Goal: Task Accomplishment & Management: Manage account settings

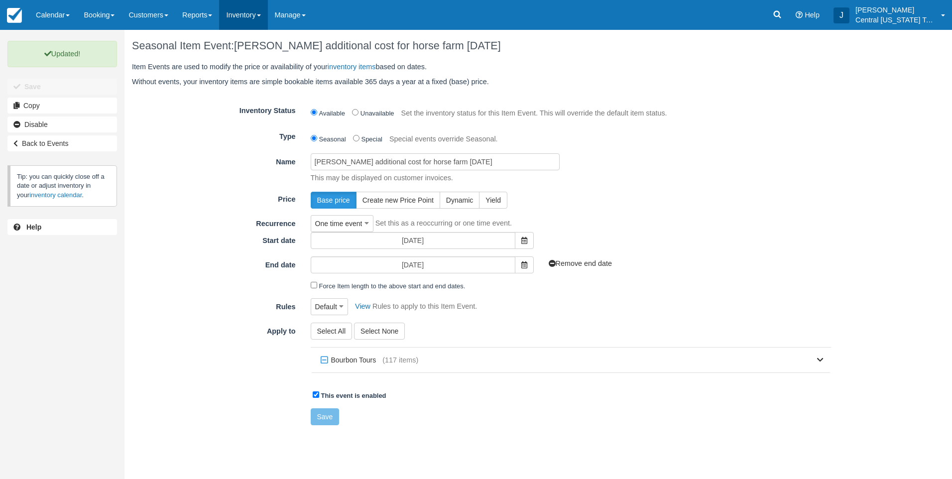
click at [253, 10] on link "Inventory" at bounding box center [243, 15] width 48 height 30
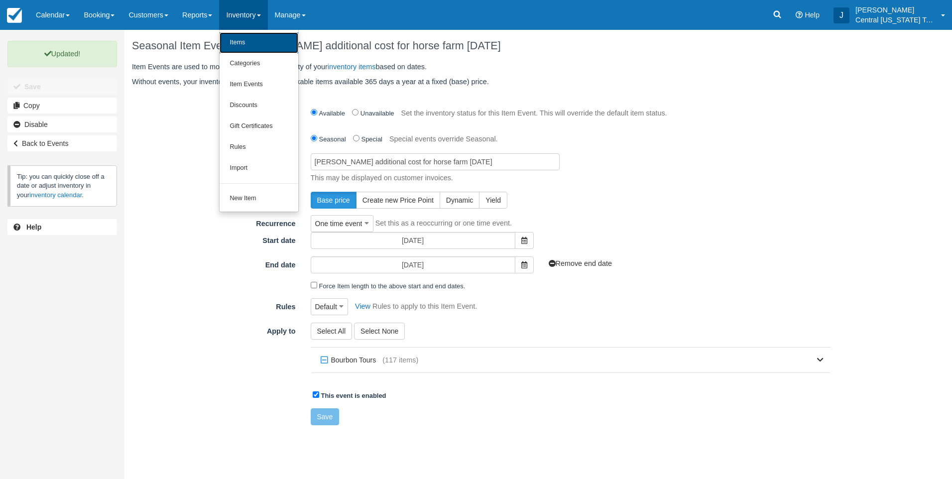
click at [253, 33] on link "Items" at bounding box center [259, 42] width 79 height 21
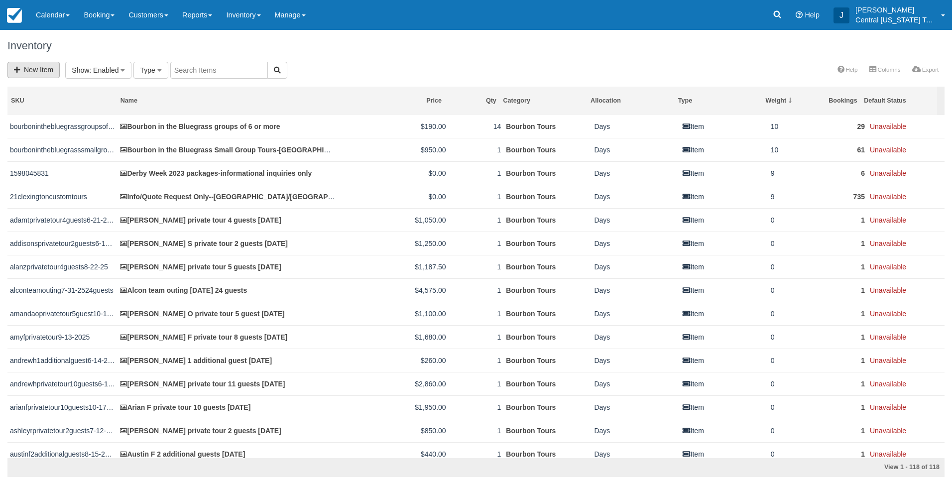
click at [22, 69] on icon at bounding box center [19, 69] width 10 height 7
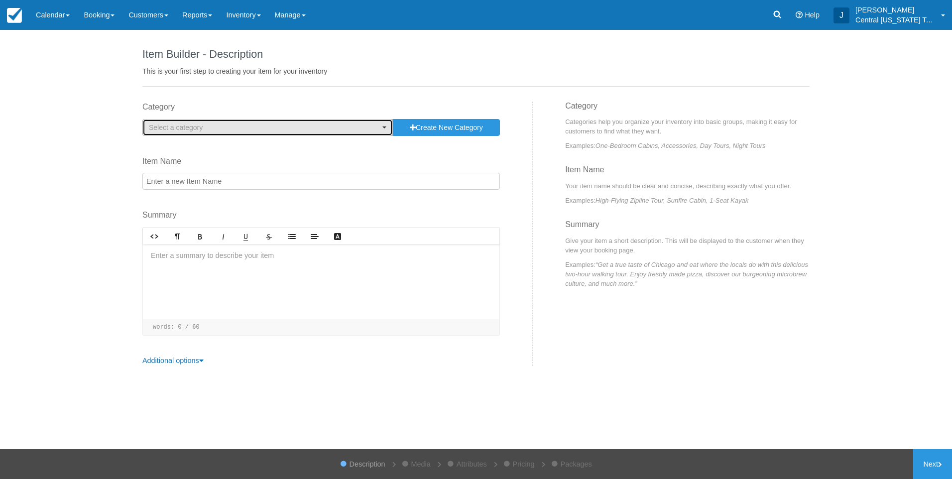
click at [210, 126] on span "Select a category" at bounding box center [264, 127] width 231 height 10
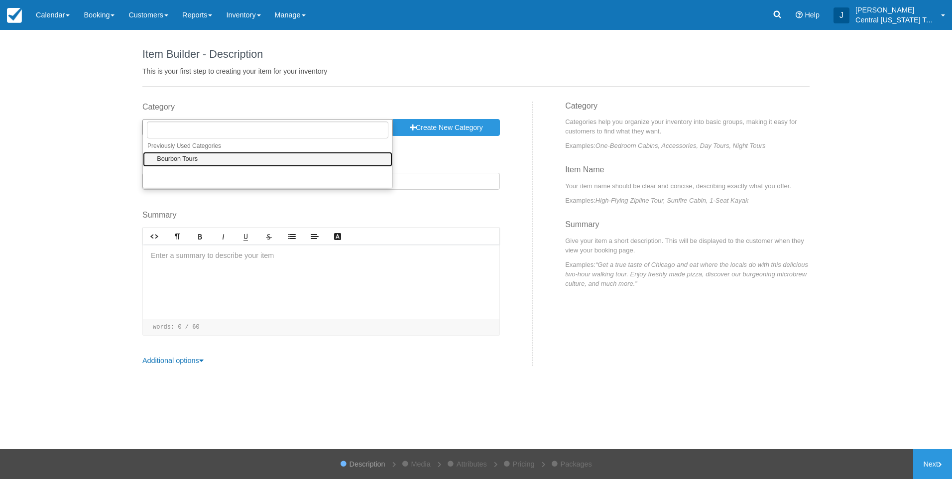
click at [195, 160] on span "Bourbon Tours" at bounding box center [177, 159] width 41 height 9
select select "1"
click at [200, 179] on input "Item Name" at bounding box center [321, 181] width 358 height 17
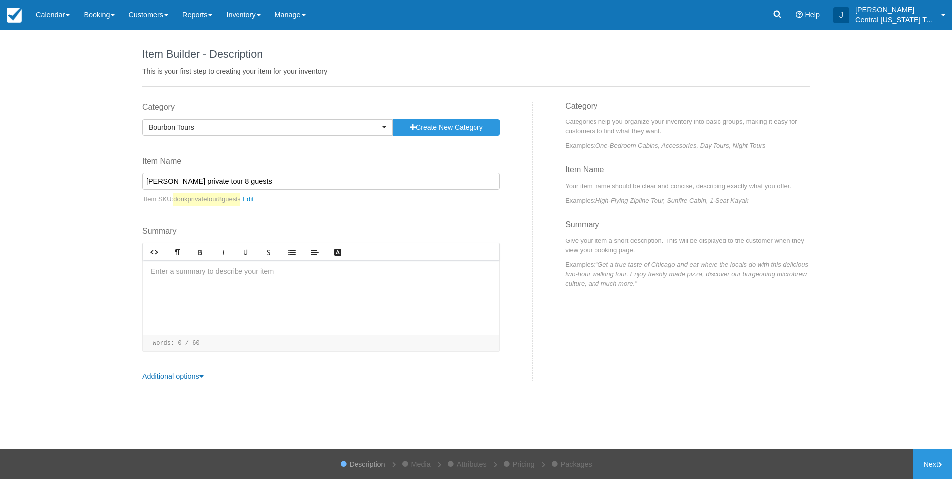
click at [257, 184] on input "Don K private tour 8 guests" at bounding box center [321, 181] width 358 height 17
type input "[PERSON_NAME] private tour 8 guests [DATE]"
click at [240, 309] on div at bounding box center [321, 297] width 357 height 75
click at [212, 280] on div at bounding box center [321, 297] width 357 height 75
click at [258, 303] on div at bounding box center [321, 297] width 357 height 75
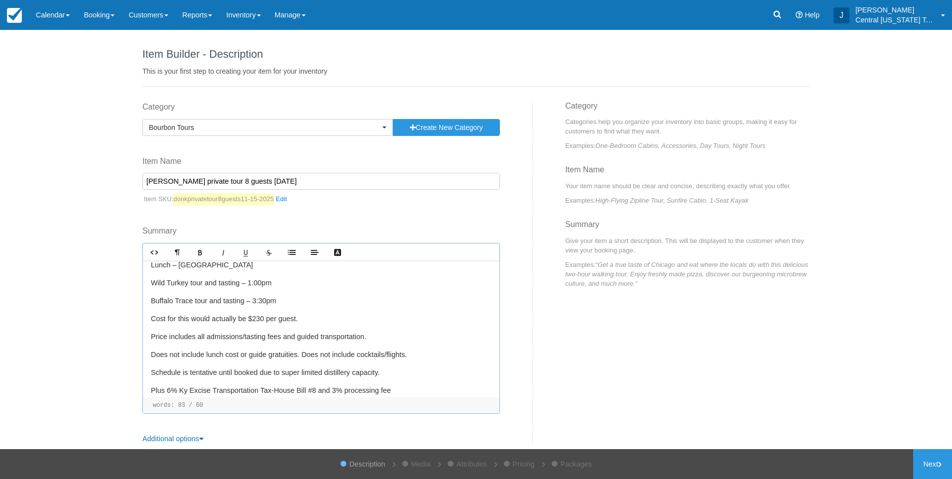
scroll to position [54, 0]
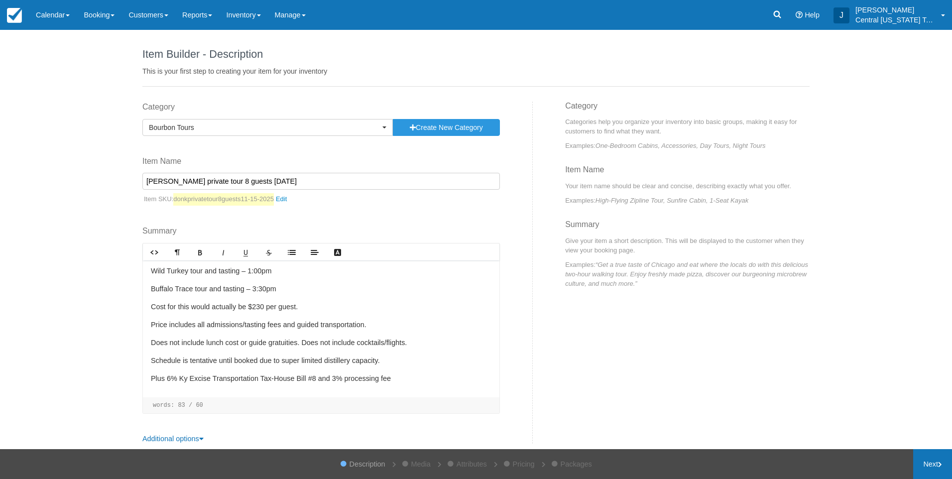
click at [934, 465] on link "Next" at bounding box center [932, 464] width 39 height 30
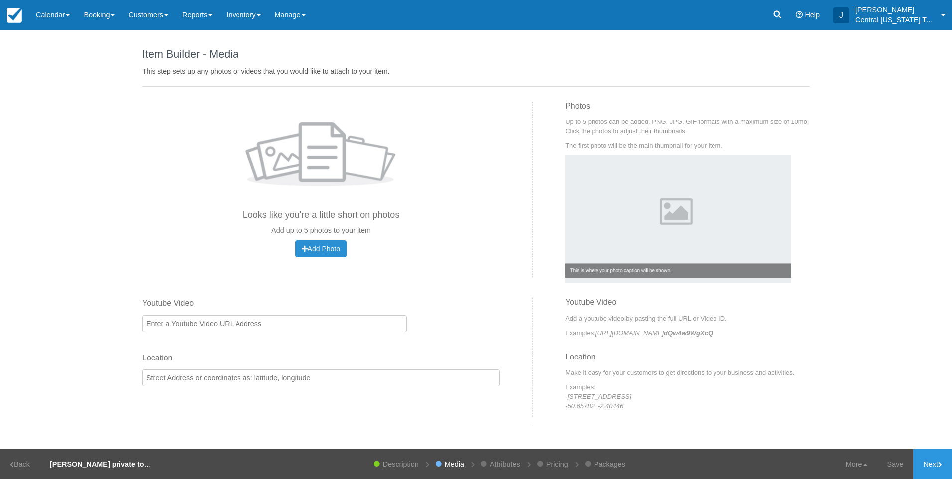
click at [332, 250] on span "Add Photo" at bounding box center [321, 249] width 38 height 8
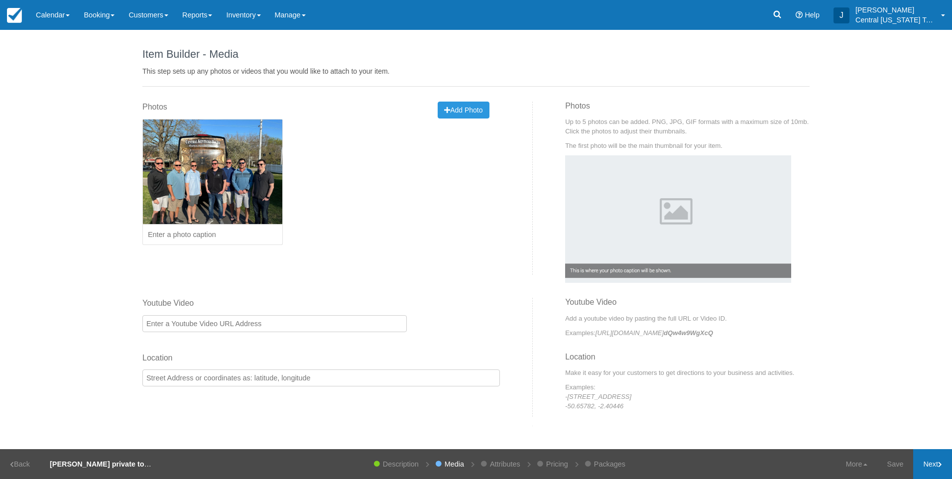
click at [940, 469] on link "Next" at bounding box center [932, 464] width 39 height 30
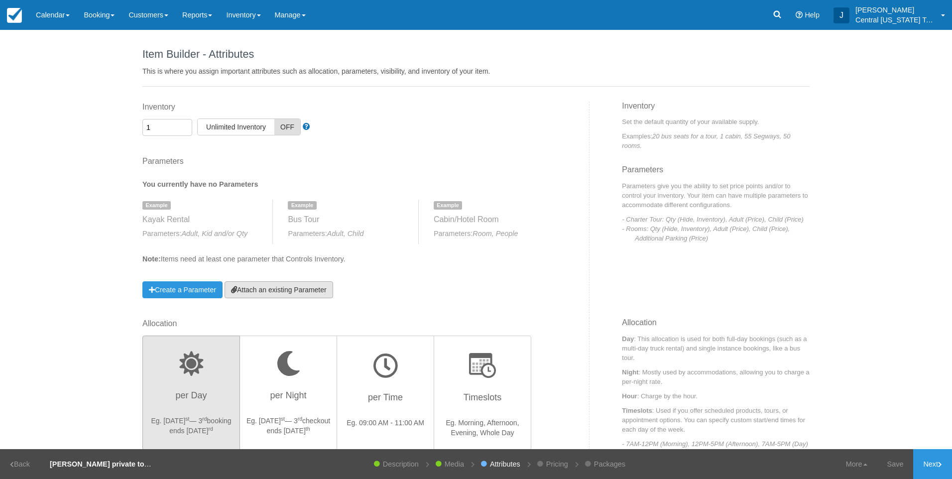
click at [321, 289] on link "Attach an existing Parameter" at bounding box center [279, 289] width 109 height 17
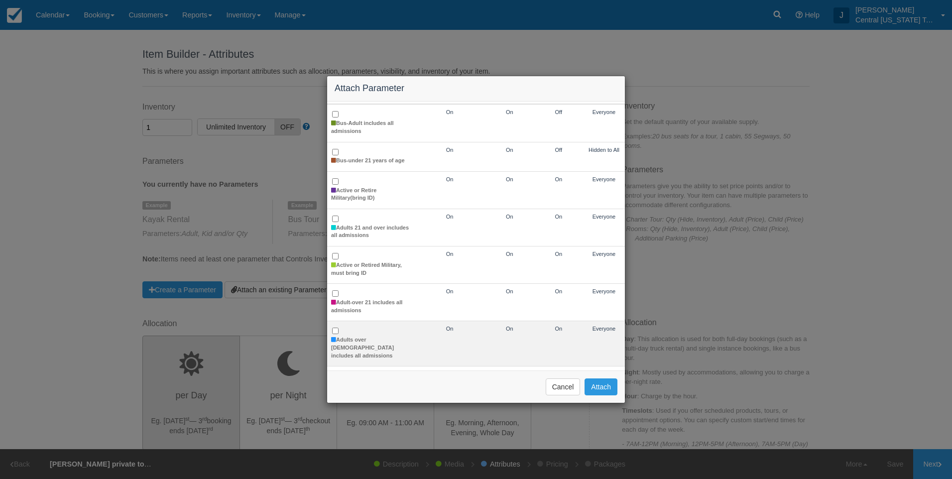
scroll to position [50, 0]
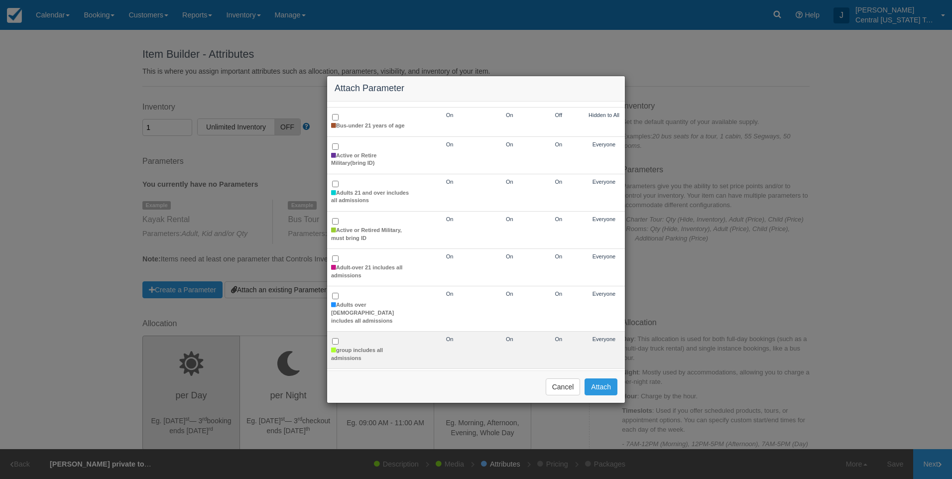
click at [363, 333] on td "group includes all admissions" at bounding box center [370, 350] width 87 height 37
checkbox input "true"
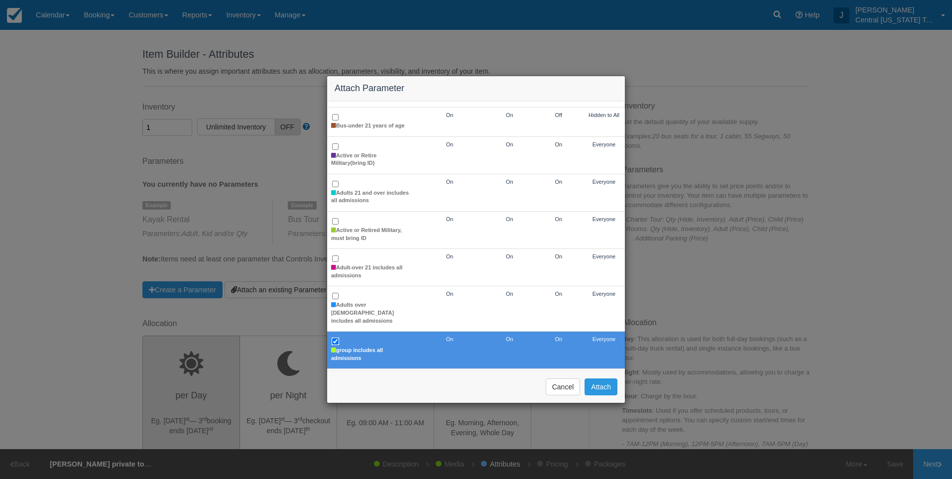
click at [602, 397] on div "Cancel Attach" at bounding box center [476, 386] width 298 height 32
click at [604, 391] on button "Attach" at bounding box center [601, 386] width 33 height 17
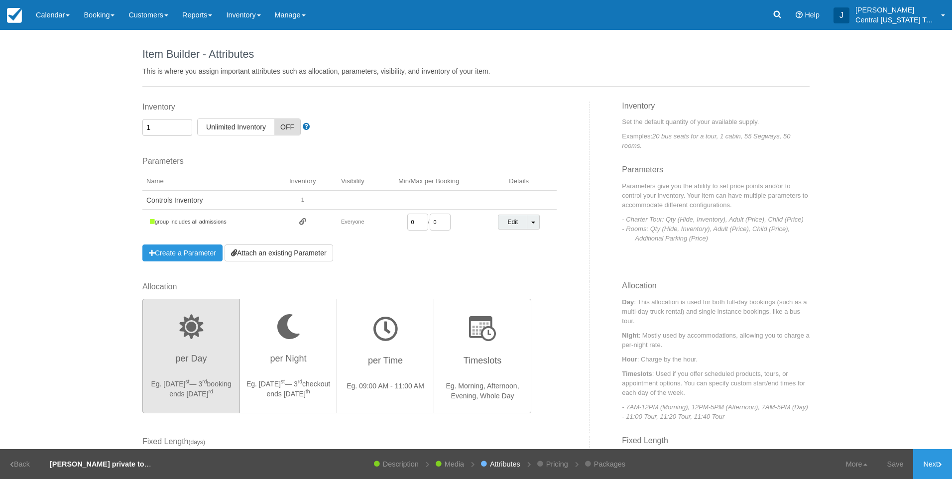
drag, startPoint x: 414, startPoint y: 222, endPoint x: 361, endPoint y: 224, distance: 53.3
click at [361, 225] on tr "group includes all admissions Everyone 0 / 0 Edit Toggle Dropdown Detach Parame…" at bounding box center [349, 222] width 414 height 25
type input "1"
click at [430, 269] on div "Inventory 1 Unlimited ON Unlimited Inventory OFF This item is a Product Groupin…" at bounding box center [362, 192] width 455 height 180
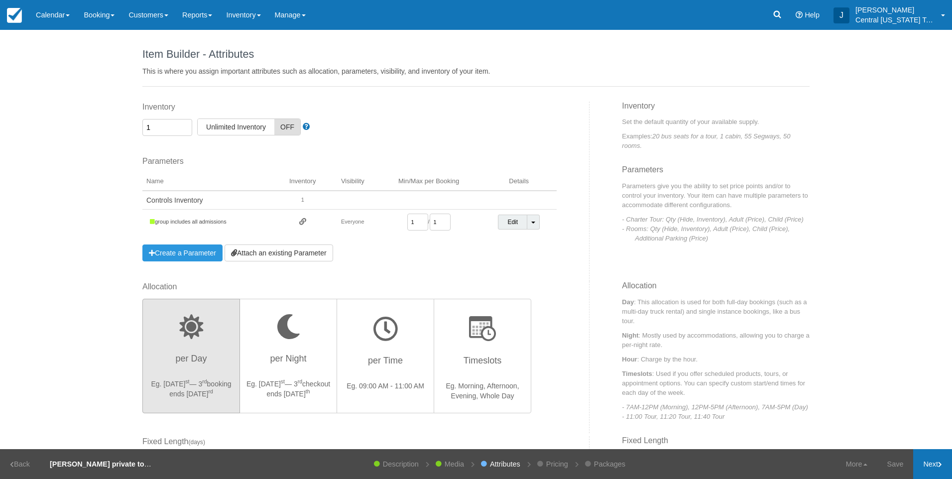
click at [921, 466] on link "Next" at bounding box center [932, 464] width 39 height 30
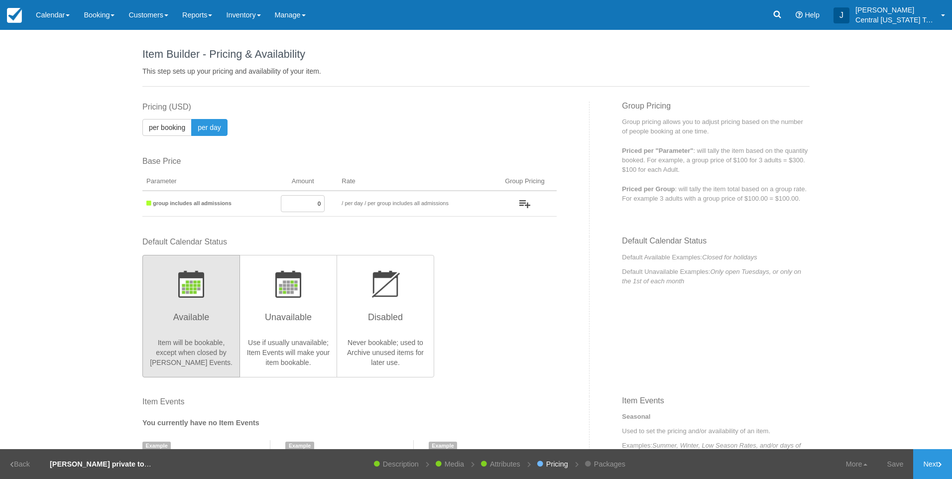
drag, startPoint x: 302, startPoint y: 205, endPoint x: 463, endPoint y: 187, distance: 161.8
click at [448, 191] on tr "group includes all admissions 0 / per booking per day / per group includes all …" at bounding box center [349, 204] width 414 height 26
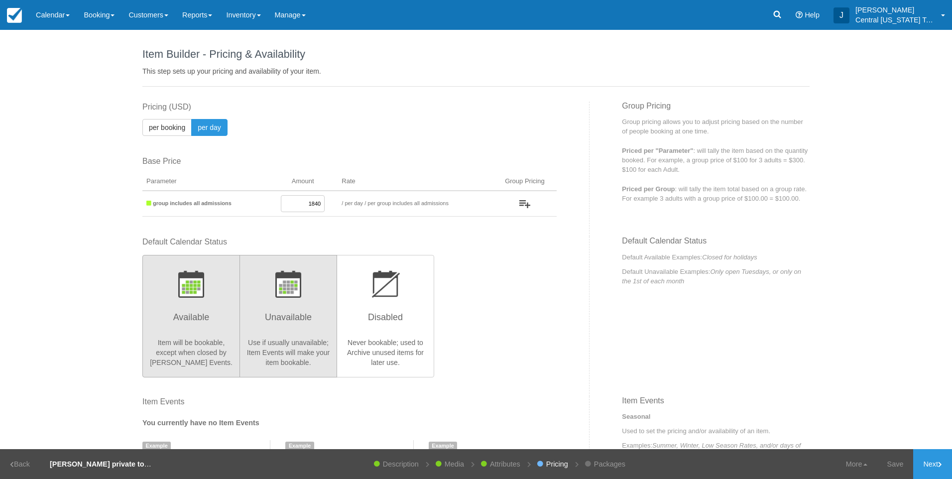
type input "1840"
click at [282, 326] on h3 "Unavailable" at bounding box center [288, 320] width 85 height 25
radio input "true"
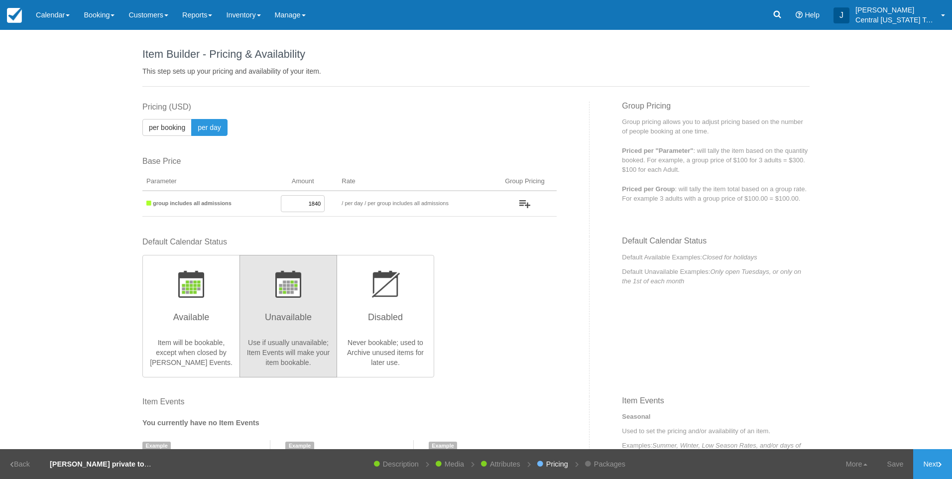
click at [521, 332] on div "Default Calendar Status Available Item will be bookable, except when closed by …" at bounding box center [349, 307] width 414 height 140
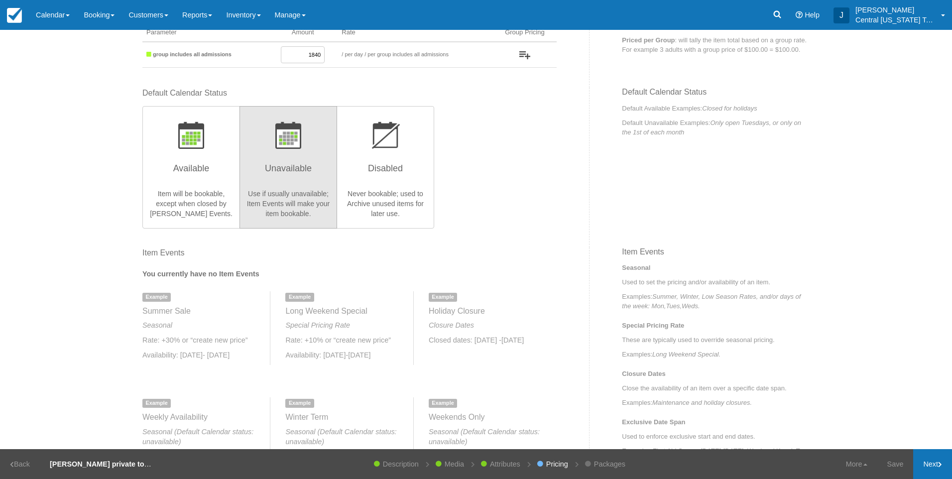
scroll to position [149, 0]
click at [931, 468] on link "Next" at bounding box center [932, 464] width 39 height 30
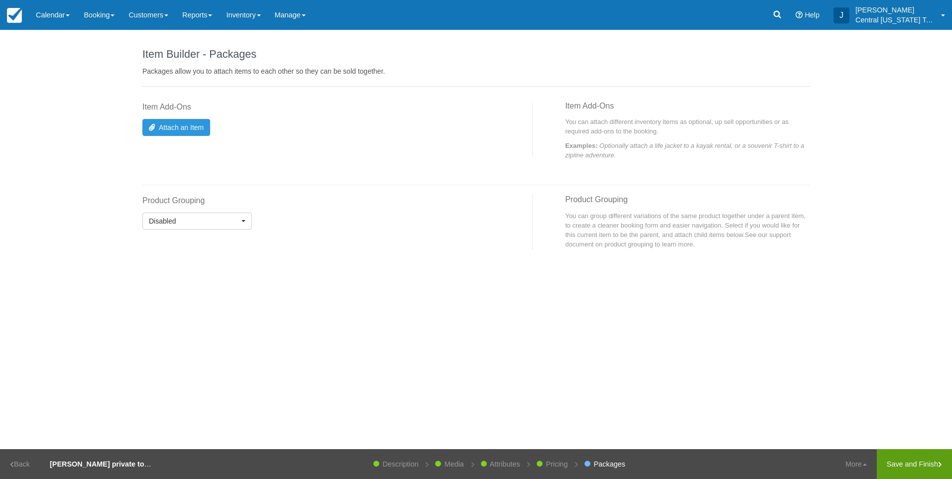
click at [906, 457] on link "Save and Finish" at bounding box center [914, 464] width 75 height 30
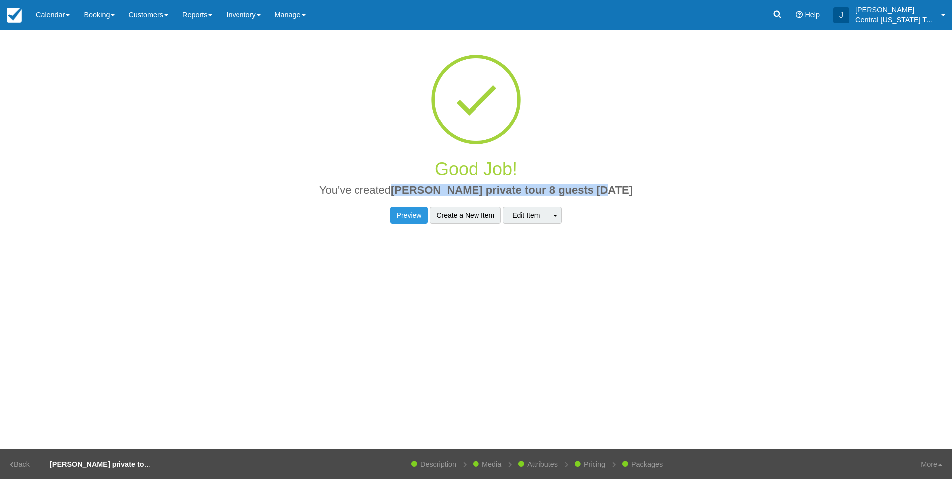
drag, startPoint x: 639, startPoint y: 189, endPoint x: 412, endPoint y: 189, distance: 227.1
click at [412, 189] on h2 "You've created Don K private tour 8 guests 11-15-2025" at bounding box center [476, 192] width 652 height 17
drag, startPoint x: 412, startPoint y: 189, endPoint x: 432, endPoint y: 190, distance: 20.0
copy span "[PERSON_NAME] private tour 8 guests [DATE]"
click at [257, 21] on link "Inventory" at bounding box center [243, 15] width 48 height 30
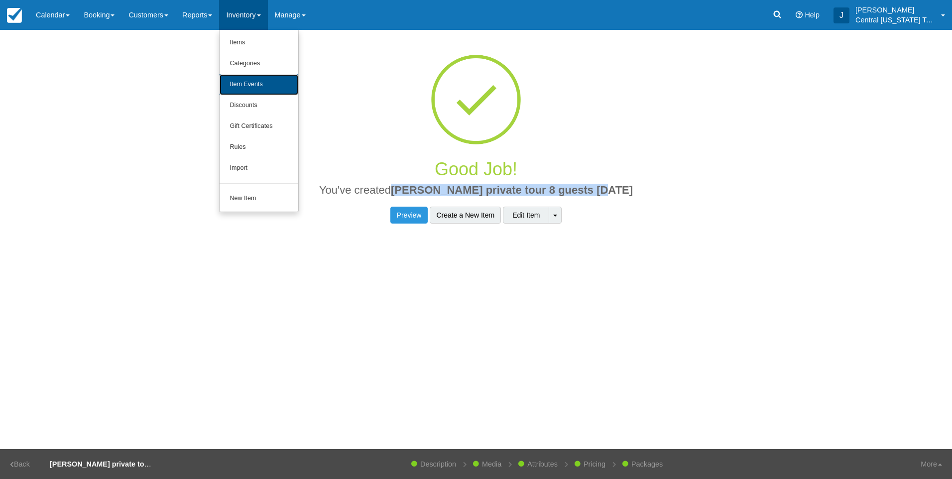
click at [264, 74] on link "Item Events" at bounding box center [259, 84] width 79 height 21
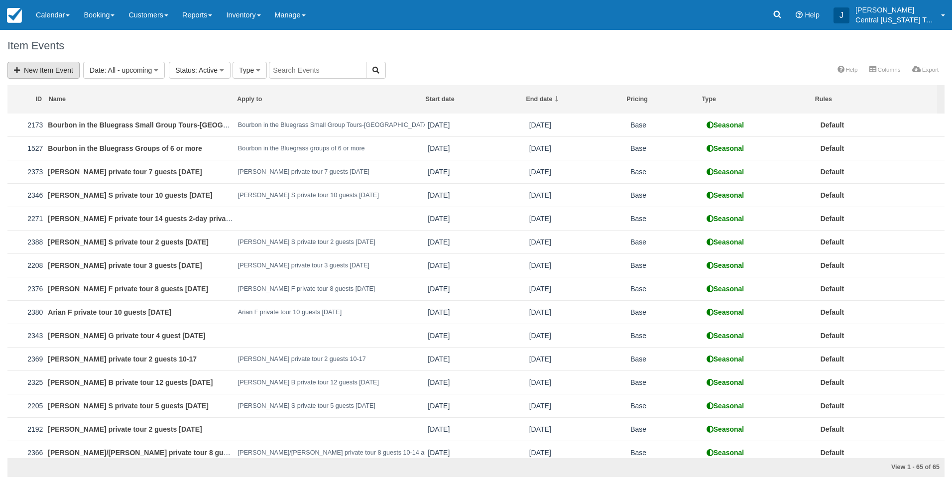
click at [40, 71] on link "New Item Event" at bounding box center [43, 70] width 72 height 17
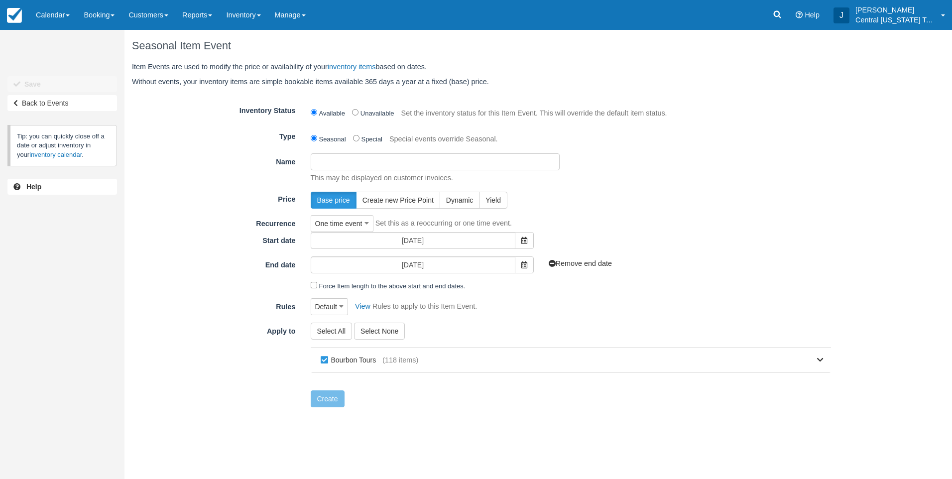
click at [422, 159] on input "Name" at bounding box center [435, 161] width 249 height 17
paste input "[PERSON_NAME] private tour 8 guests [DATE]"
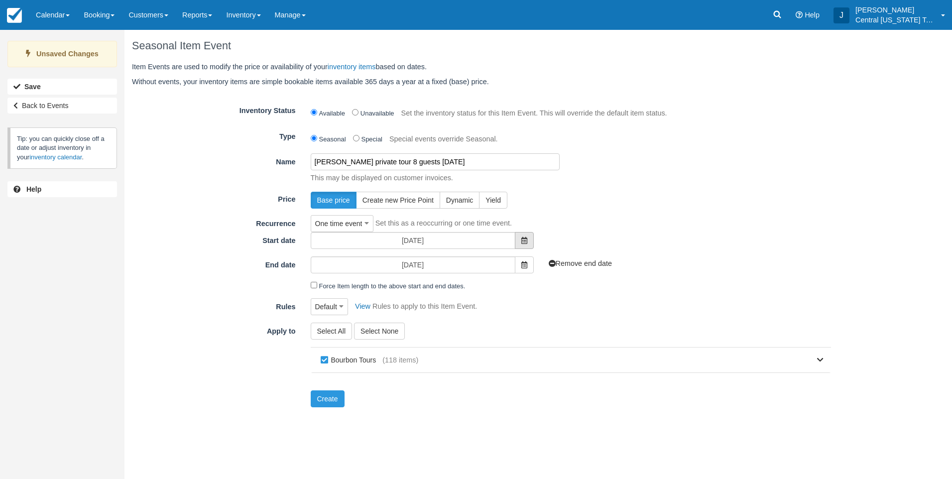
type input "[PERSON_NAME] private tour 8 guests [DATE]"
click at [524, 241] on icon at bounding box center [524, 240] width 6 height 7
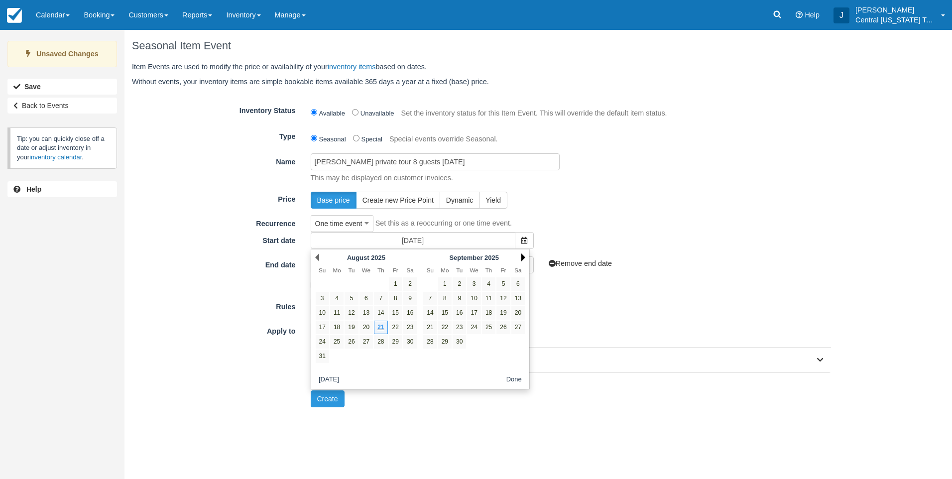
click at [522, 257] on link "Next" at bounding box center [523, 257] width 4 height 8
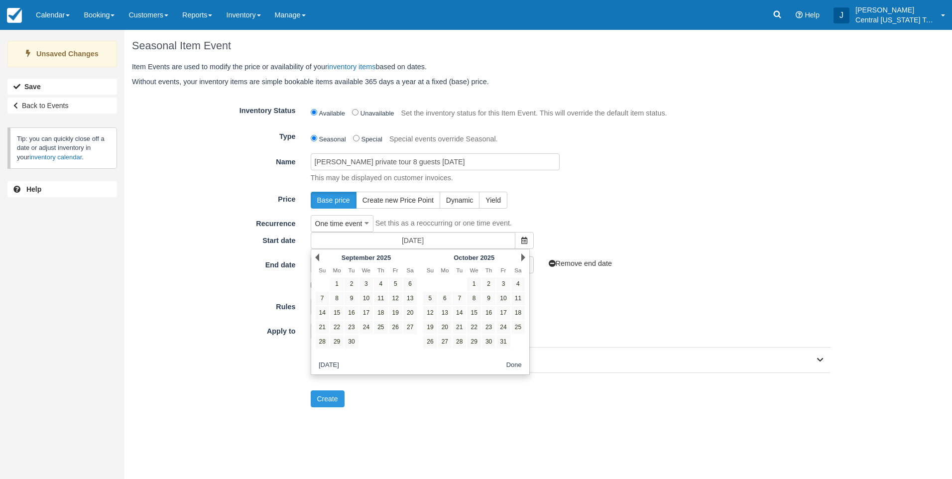
click at [522, 257] on link "Next" at bounding box center [523, 257] width 4 height 8
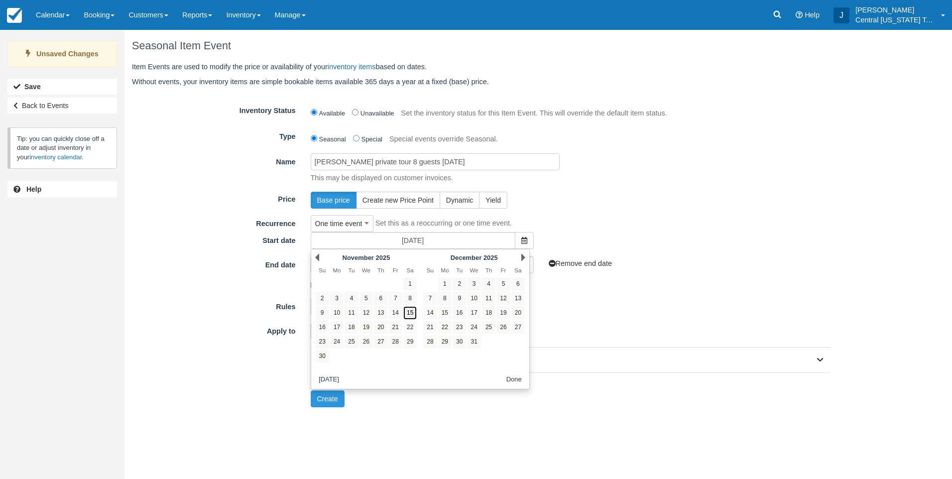
click at [406, 315] on link "15" at bounding box center [409, 312] width 13 height 13
type input "[DATE]"
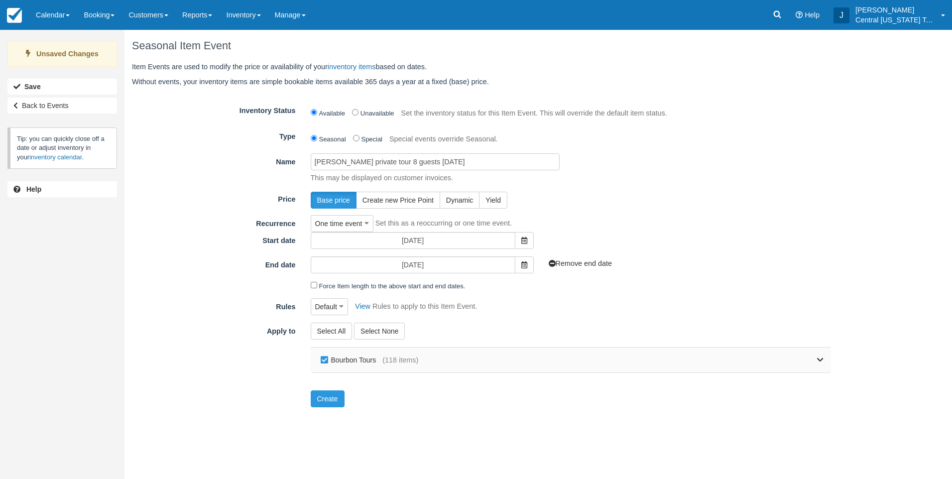
click at [384, 360] on span "(118 items)" at bounding box center [400, 360] width 36 height 10
click at [366, 358] on label "Bourbon Tours" at bounding box center [350, 360] width 65 height 15
checkbox input "false"
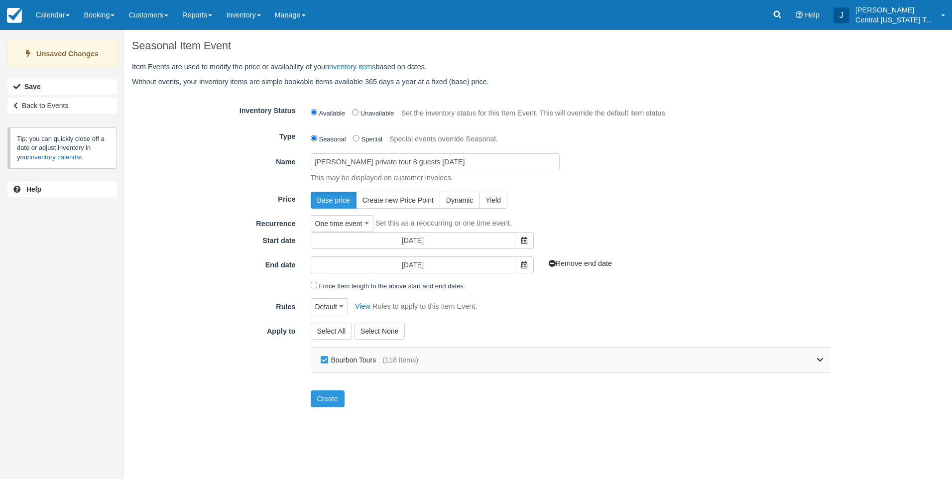
checkbox input "false"
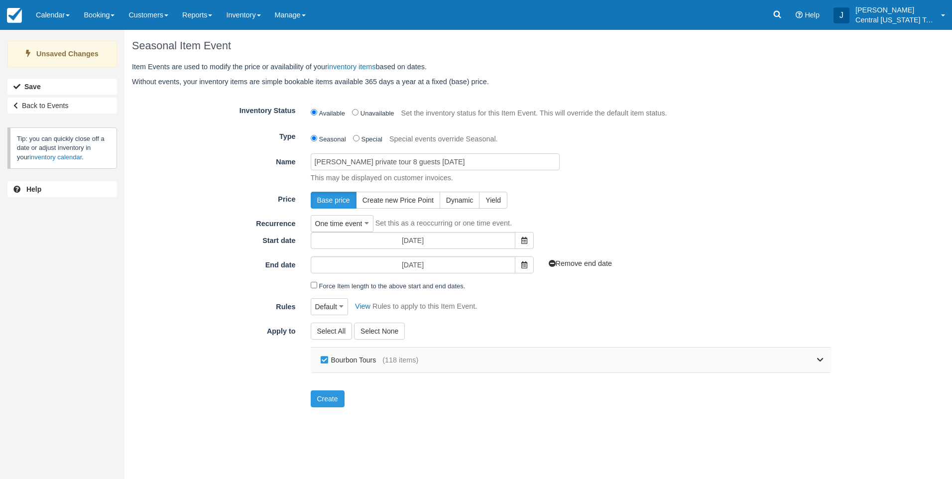
checkbox input "false"
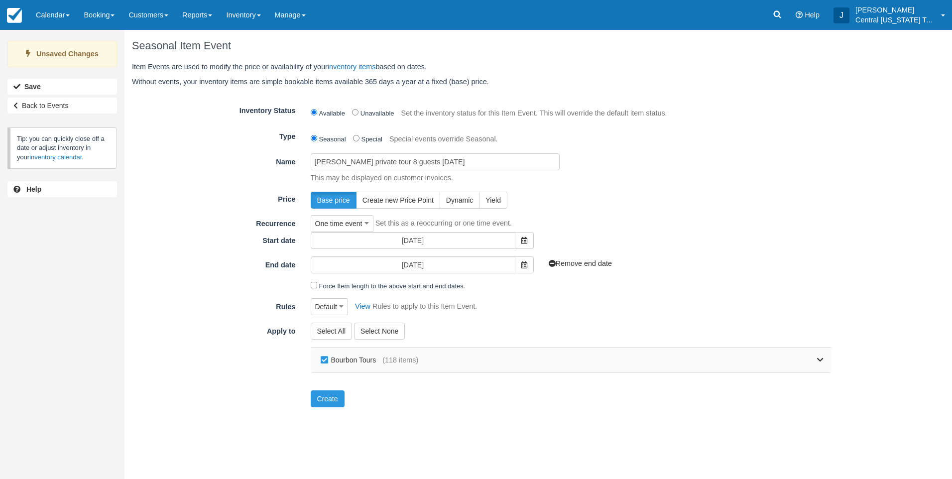
checkbox input "false"
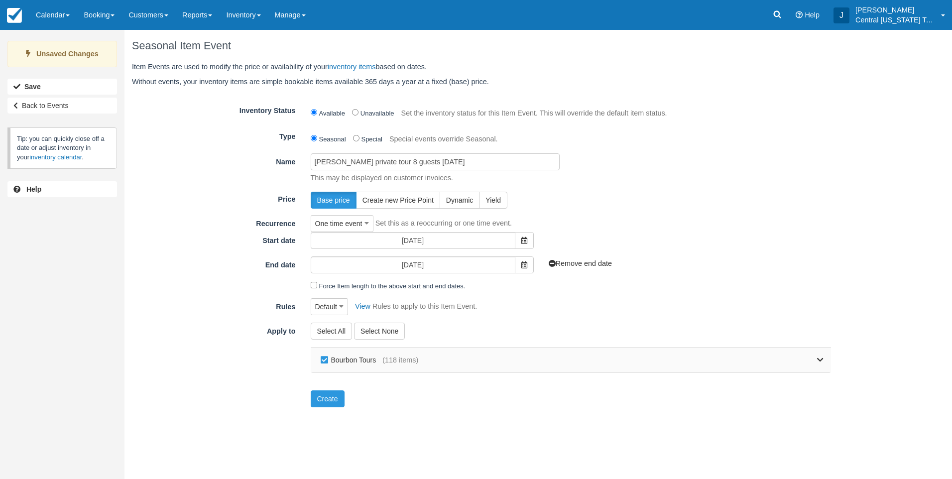
checkbox input "false"
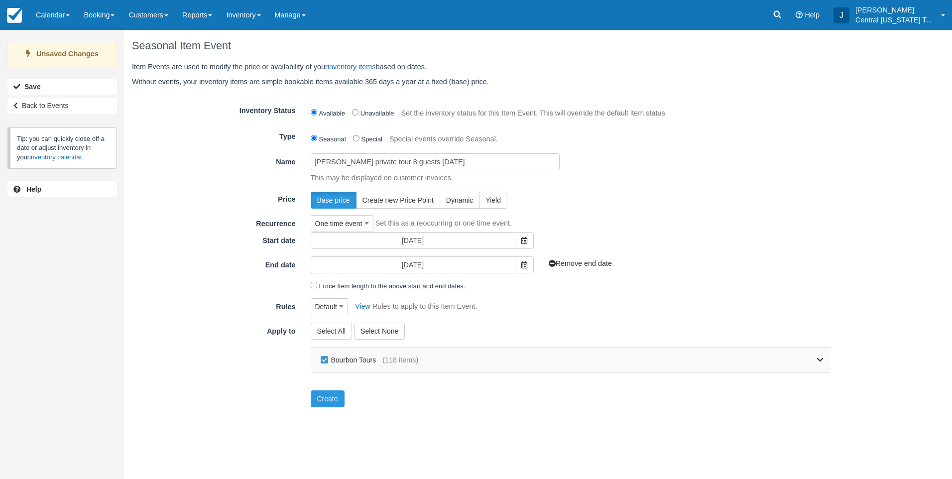
checkbox input "false"
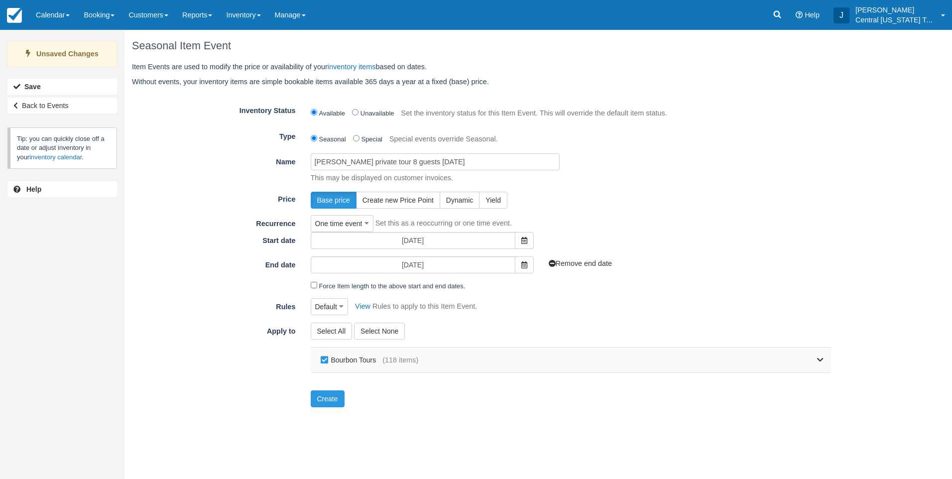
checkbox input "false"
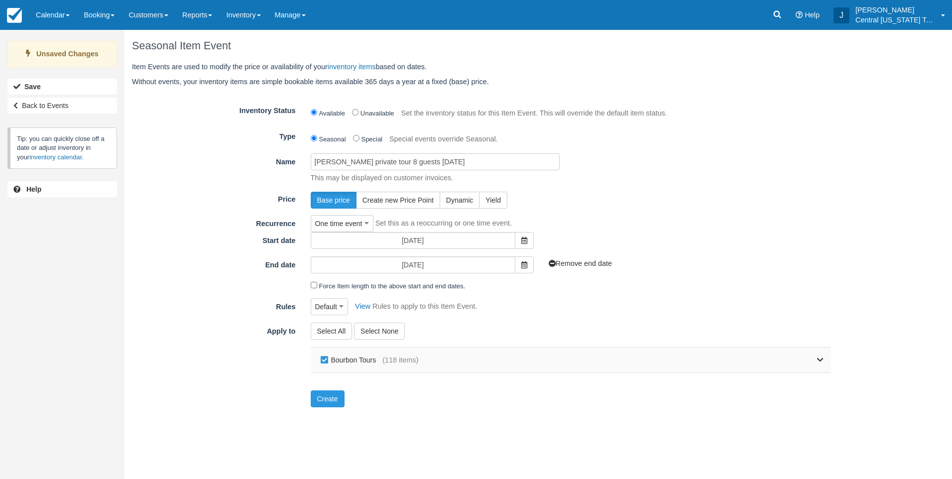
checkbox input "false"
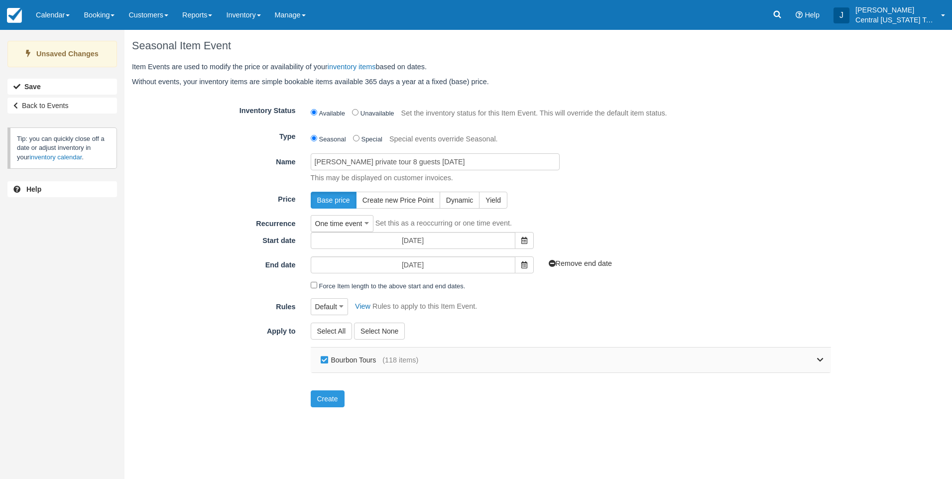
checkbox input "false"
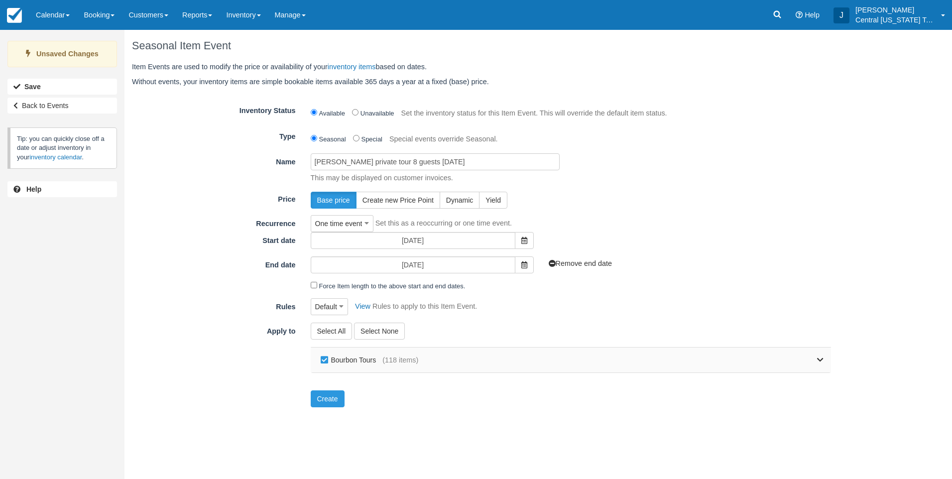
checkbox input "false"
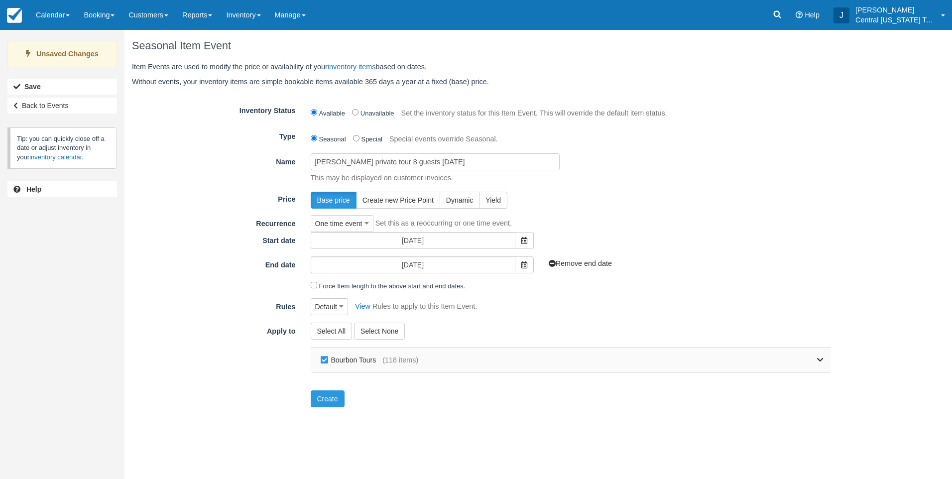
checkbox input "false"
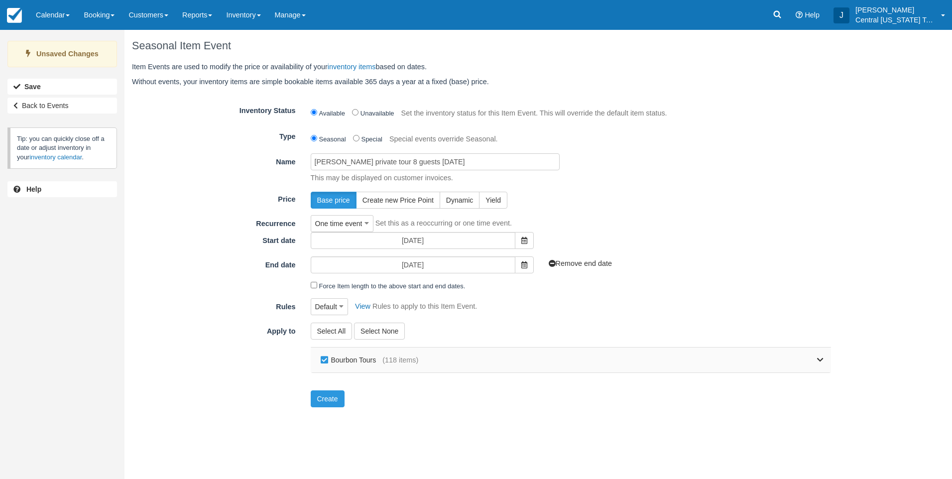
checkbox input "false"
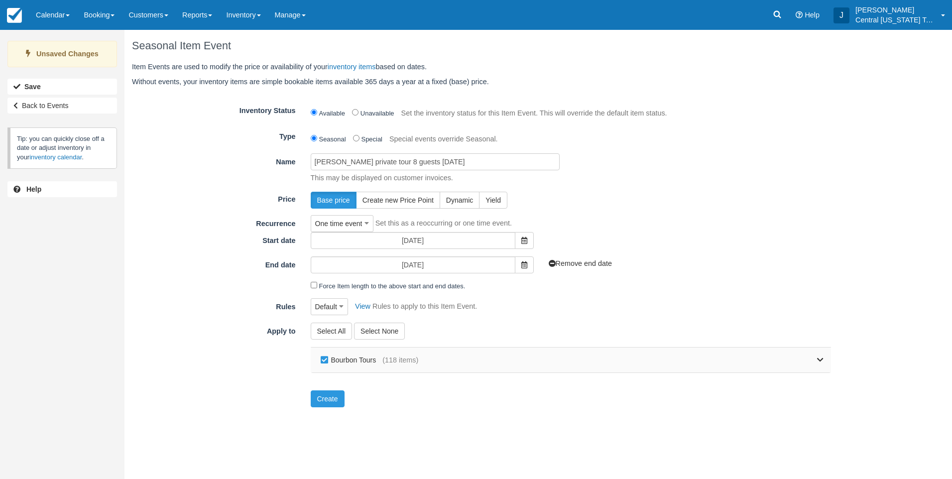
checkbox input "false"
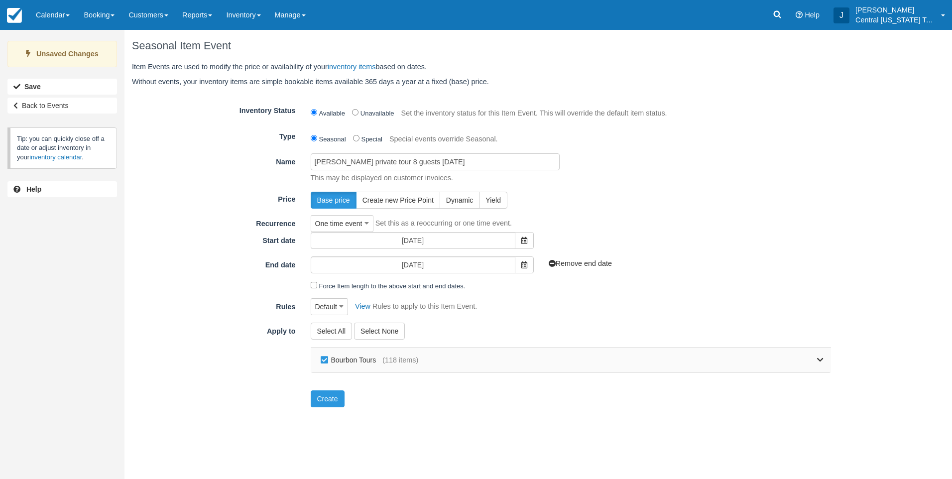
checkbox input "false"
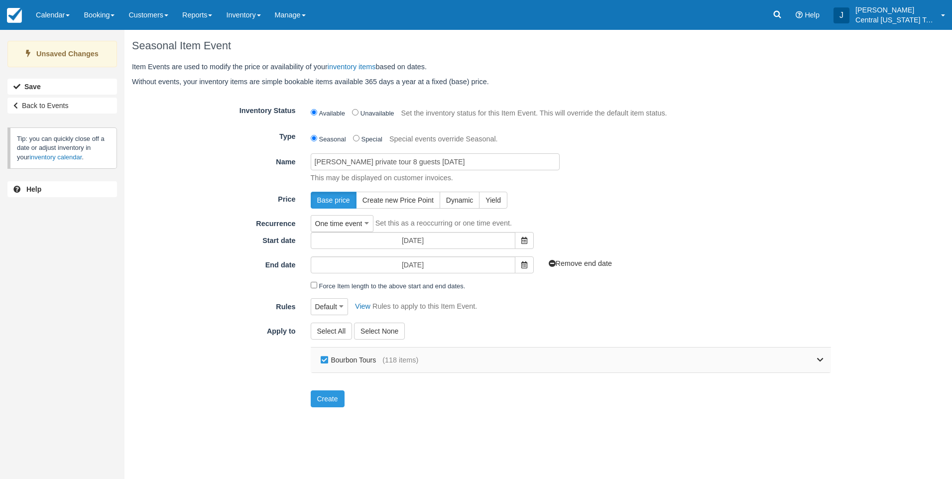
checkbox input "false"
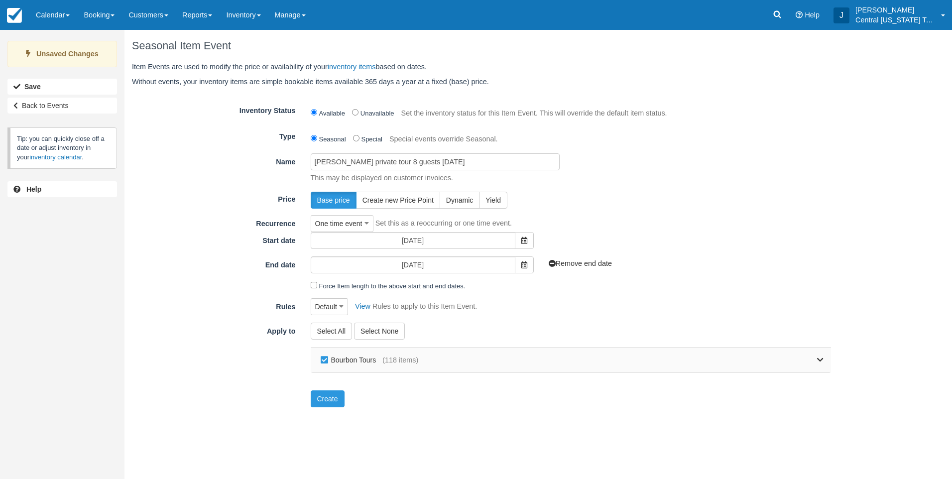
checkbox input "false"
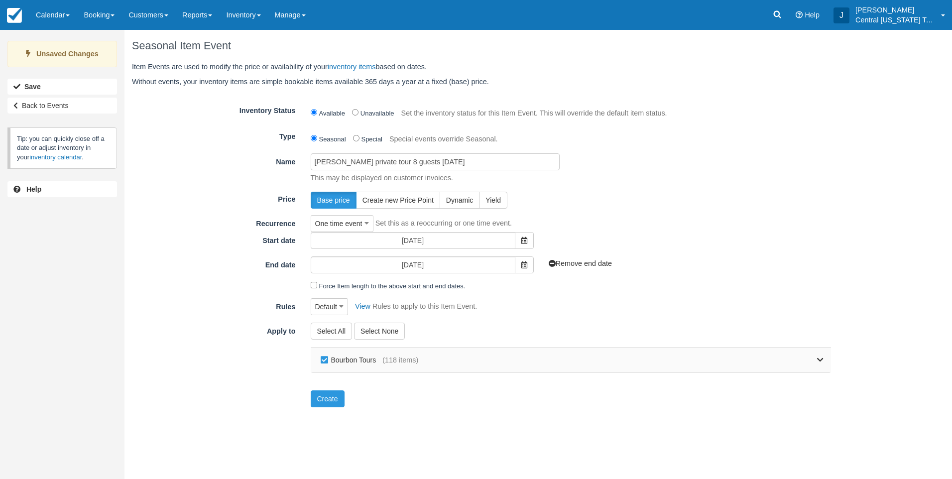
checkbox input "false"
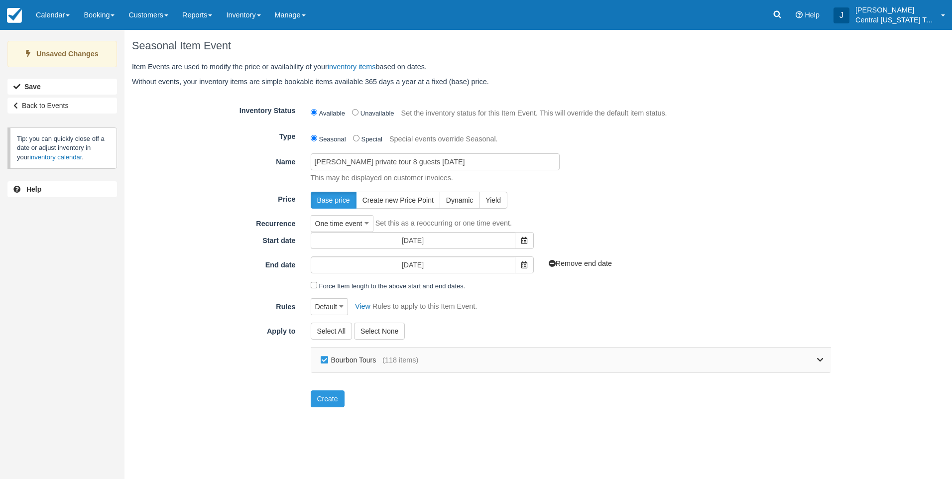
checkbox input "false"
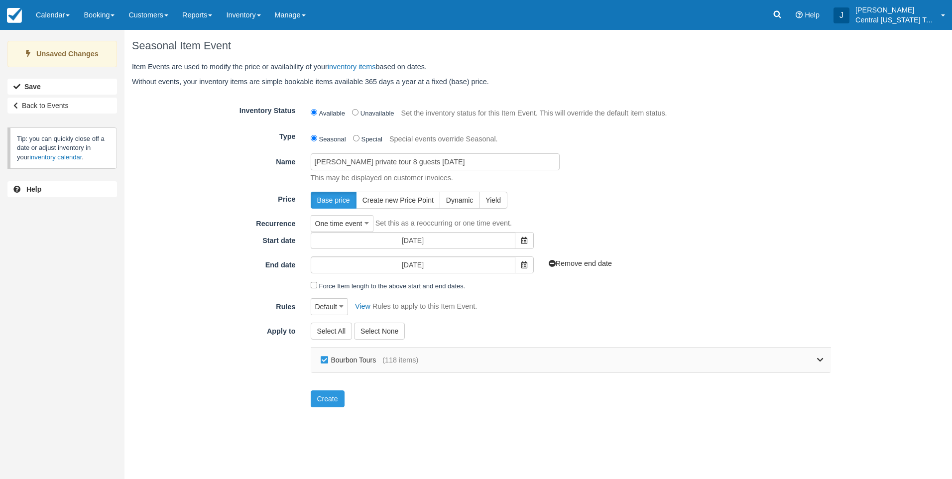
checkbox input "false"
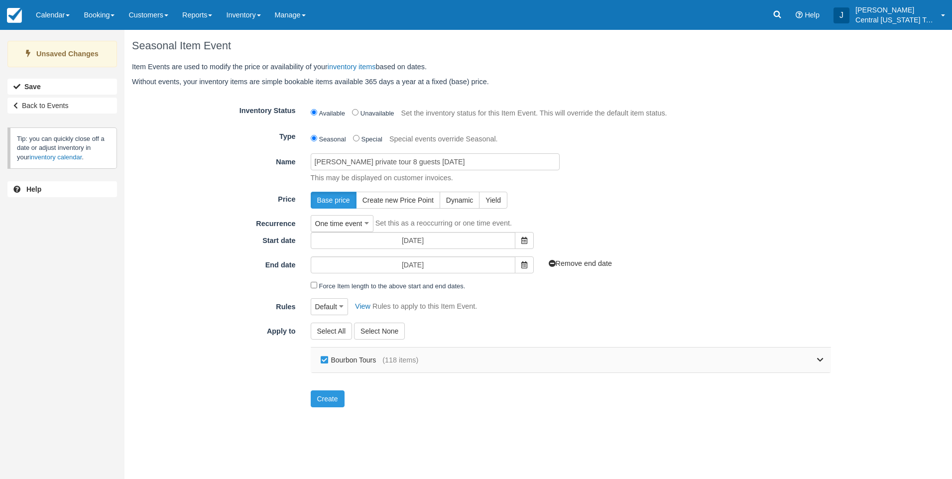
checkbox input "false"
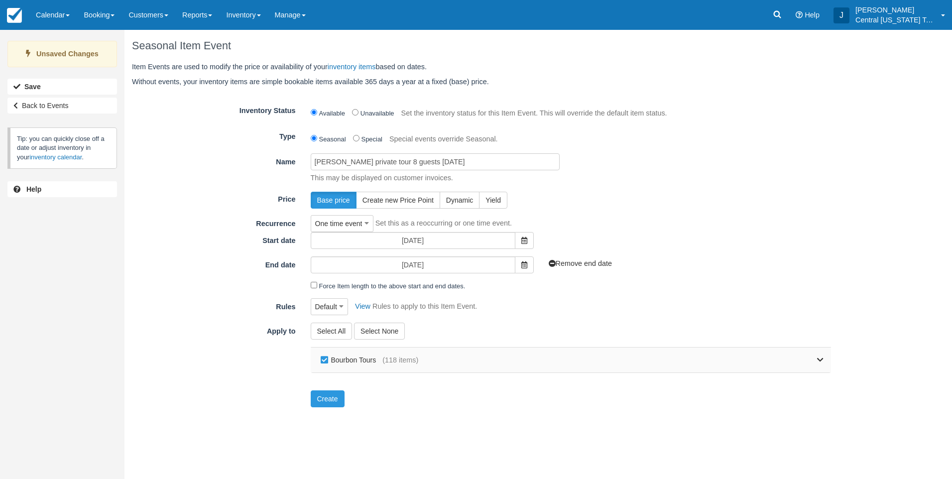
checkbox input "false"
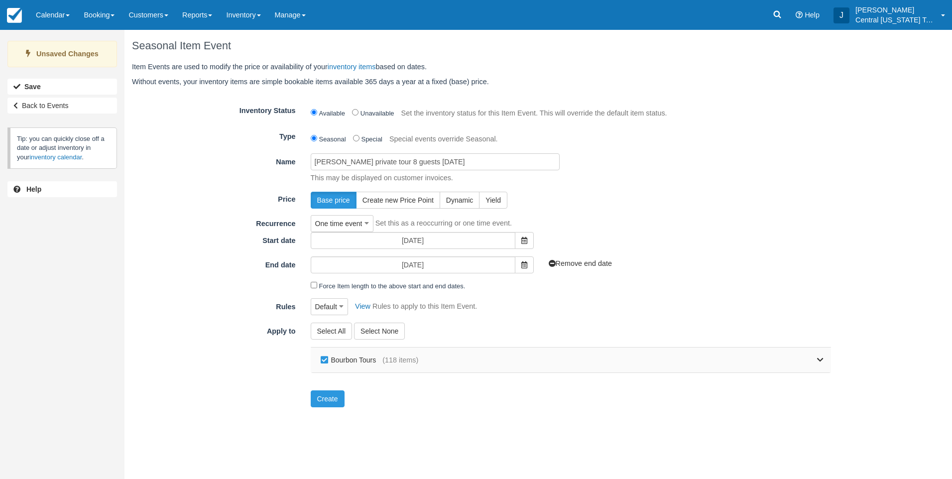
checkbox input "false"
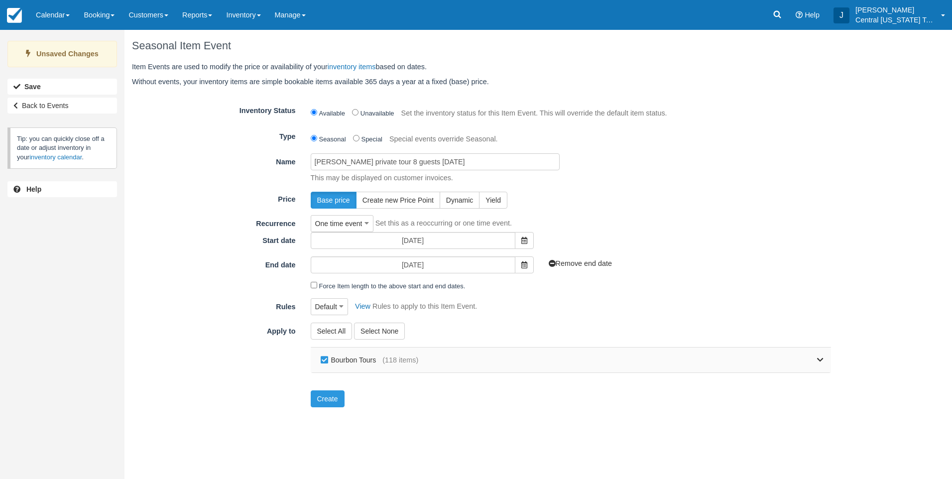
checkbox input "false"
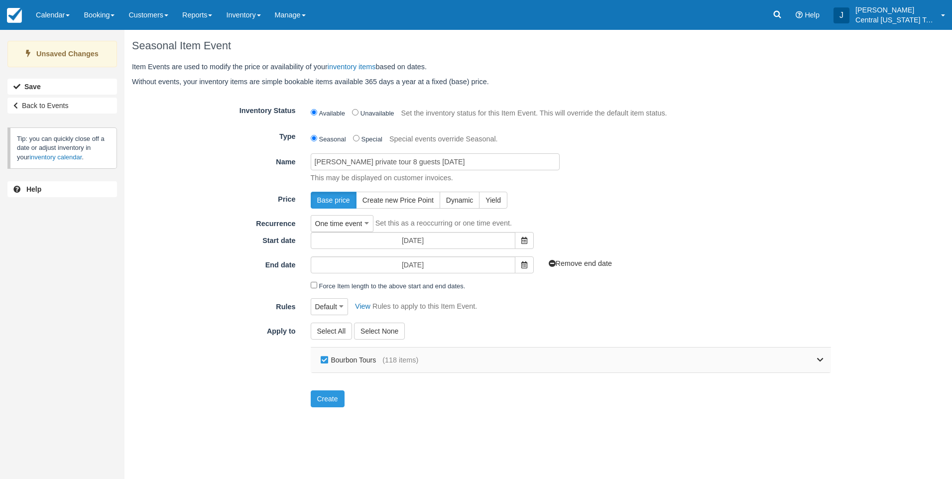
checkbox input "false"
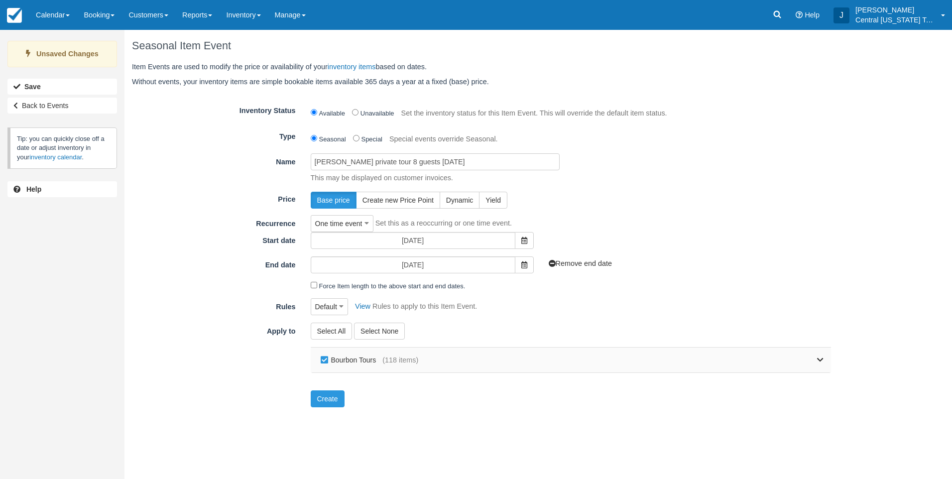
checkbox input "false"
click at [819, 360] on icon at bounding box center [820, 360] width 6 height 7
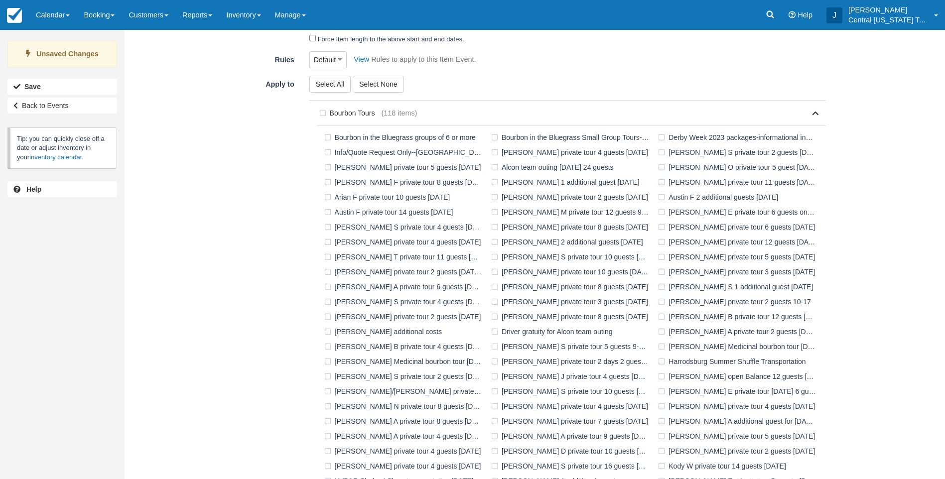
scroll to position [249, 0]
click at [532, 316] on label "Don K private tour 8 guests 11-15-2025" at bounding box center [571, 314] width 166 height 15
checkbox input "true"
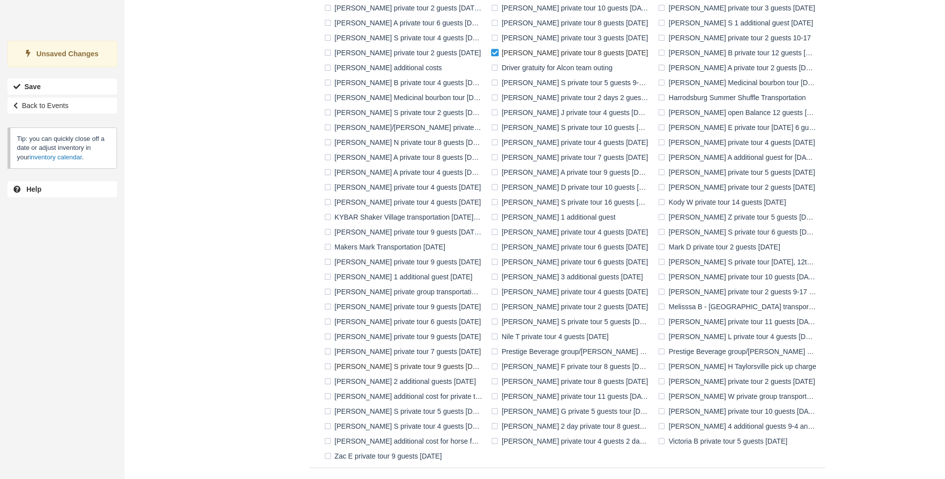
scroll to position [542, 0]
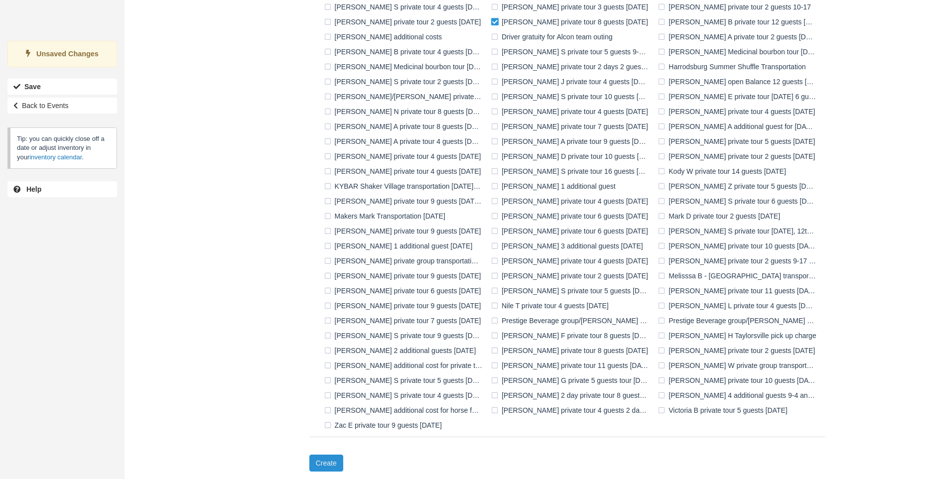
click at [339, 463] on button "Create" at bounding box center [326, 463] width 34 height 17
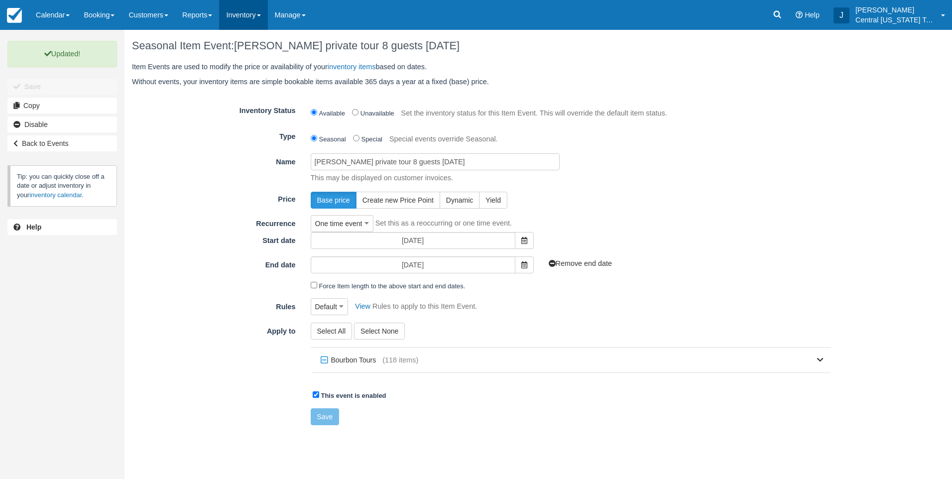
drag, startPoint x: 253, startPoint y: 19, endPoint x: 254, endPoint y: 25, distance: 6.1
click at [253, 19] on link "Inventory" at bounding box center [243, 15] width 48 height 30
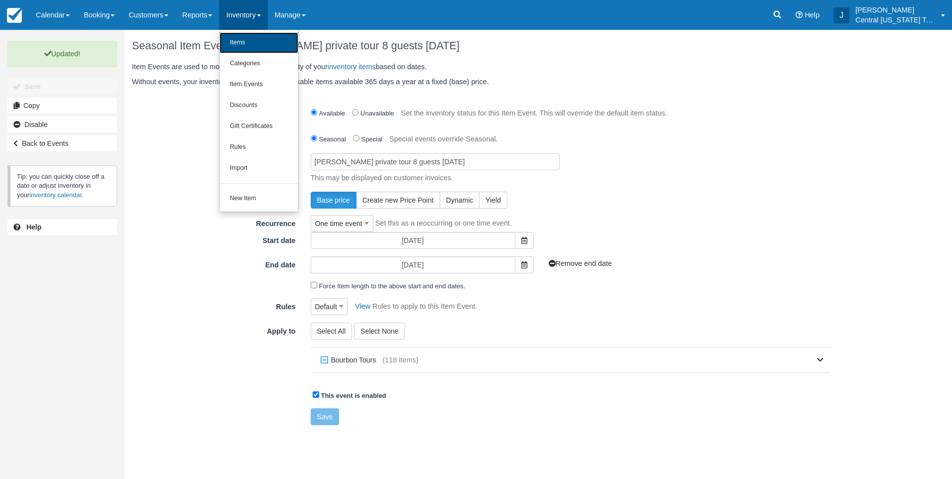
click at [260, 43] on link "Items" at bounding box center [259, 42] width 79 height 21
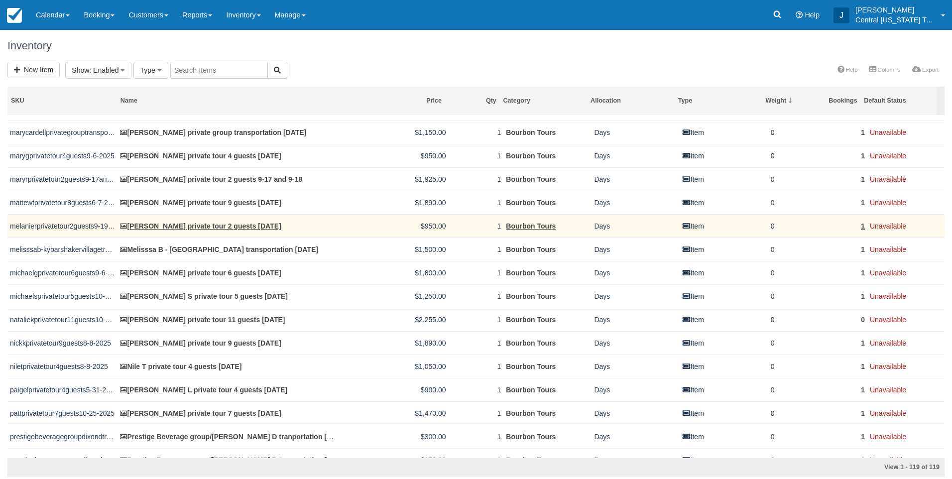
scroll to position [1992, 0]
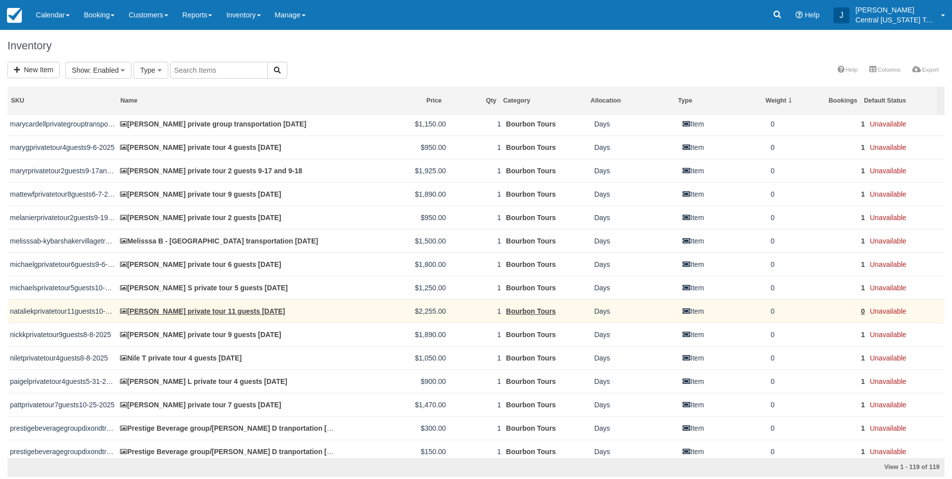
click at [203, 315] on td "[PERSON_NAME] private tour 11 guests [DATE]" at bounding box center [228, 310] width 221 height 23
click at [227, 315] on td "[PERSON_NAME] private tour 11 guests [DATE]" at bounding box center [228, 310] width 221 height 23
click at [228, 309] on link "[PERSON_NAME] private tour 11 guests [DATE]" at bounding box center [202, 311] width 165 height 8
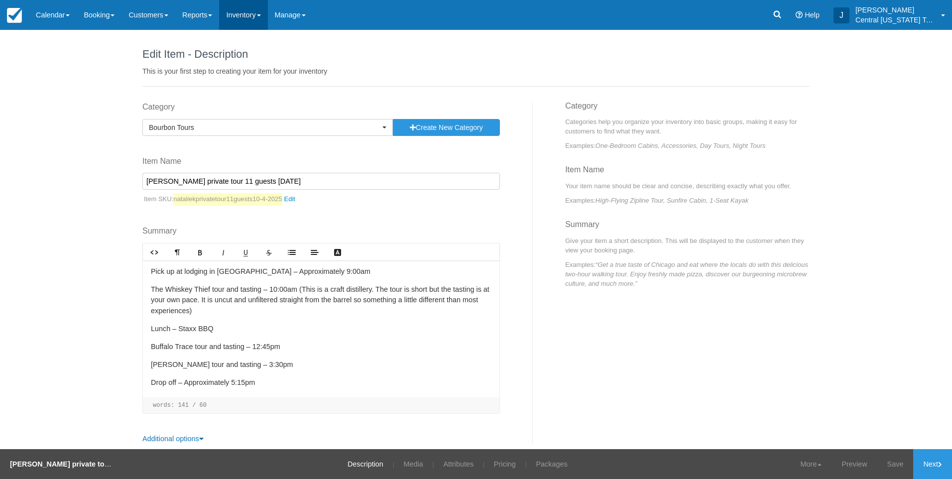
click at [246, 17] on link "Inventory" at bounding box center [243, 15] width 48 height 30
click at [53, 91] on div "Edit Item - Description This is your first step to creating your item for your …" at bounding box center [476, 239] width 952 height 419
click at [55, 8] on link "Calendar" at bounding box center [53, 15] width 48 height 30
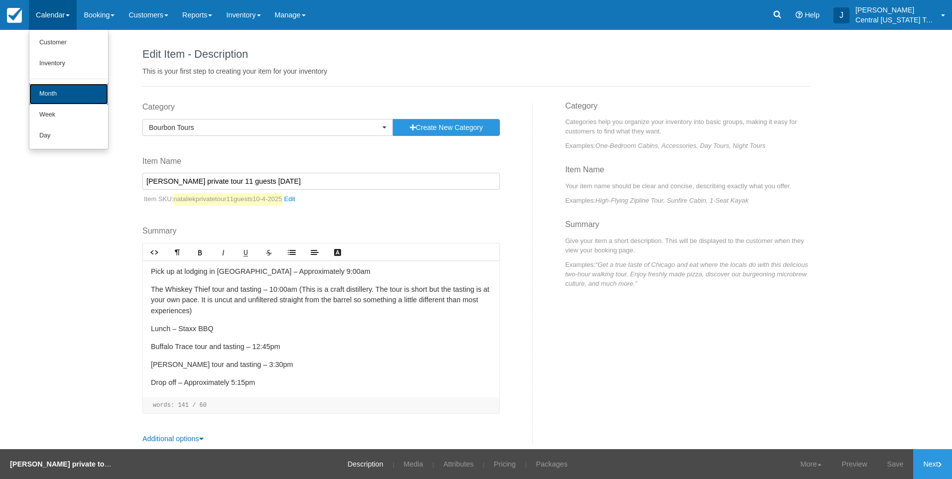
click at [63, 94] on link "Month" at bounding box center [68, 94] width 79 height 21
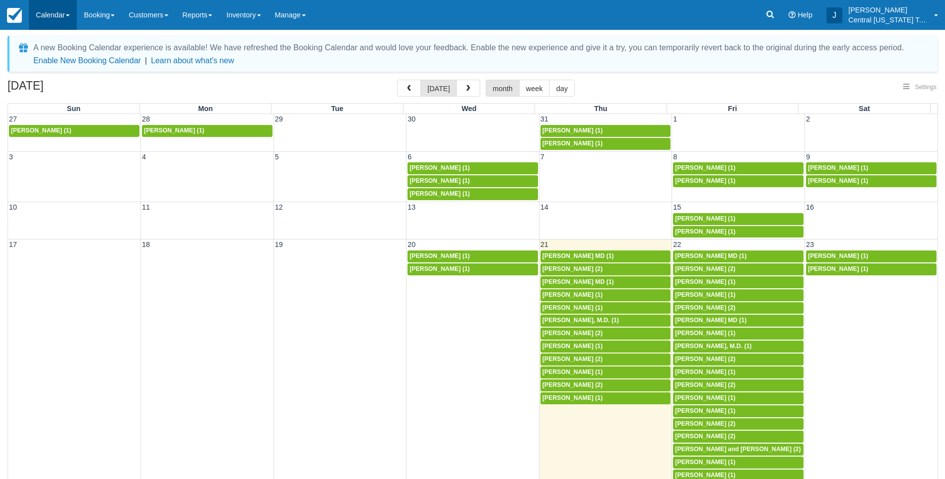
click at [58, 13] on link "Calendar" at bounding box center [53, 15] width 48 height 30
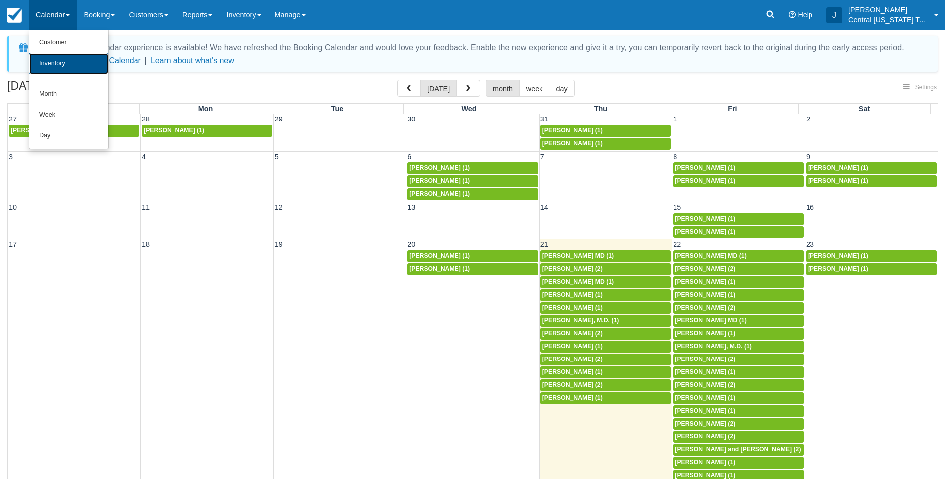
click at [56, 66] on link "Inventory" at bounding box center [68, 63] width 79 height 21
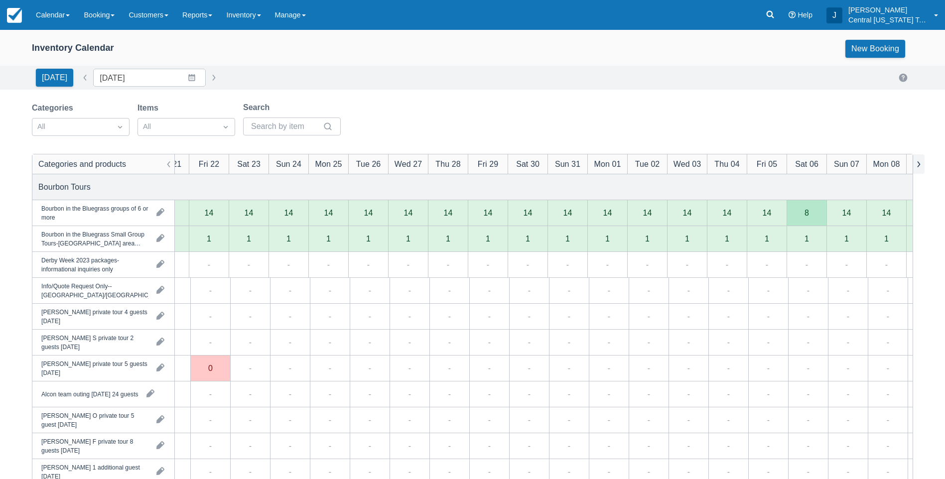
click at [920, 165] on button "button" at bounding box center [918, 163] width 12 height 19
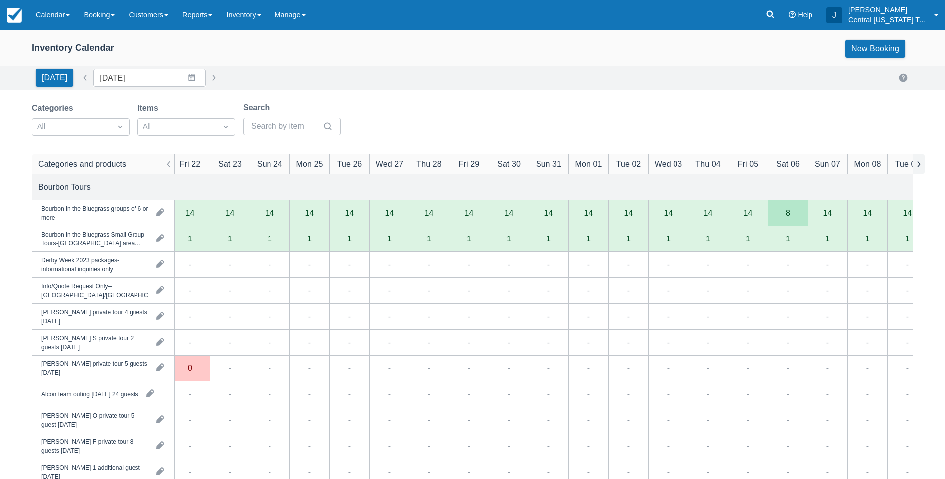
click at [920, 165] on button "button" at bounding box center [918, 163] width 12 height 19
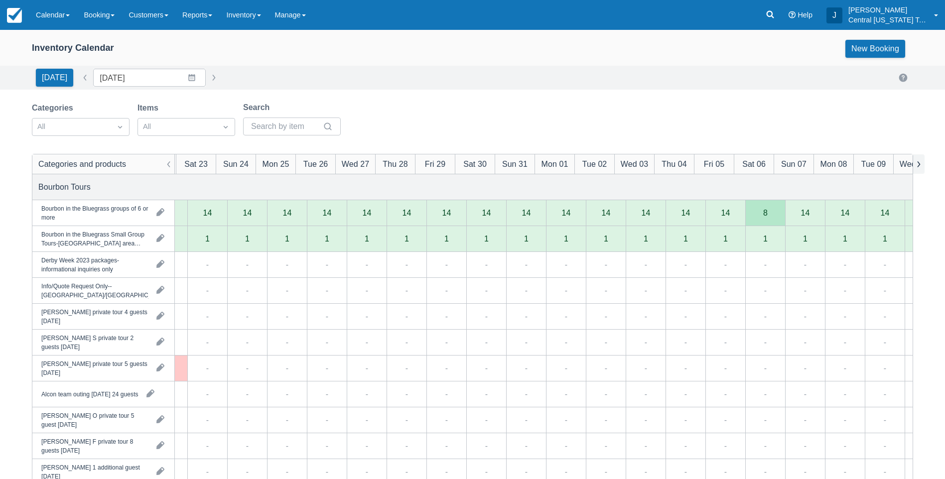
click at [920, 165] on button "button" at bounding box center [918, 163] width 12 height 19
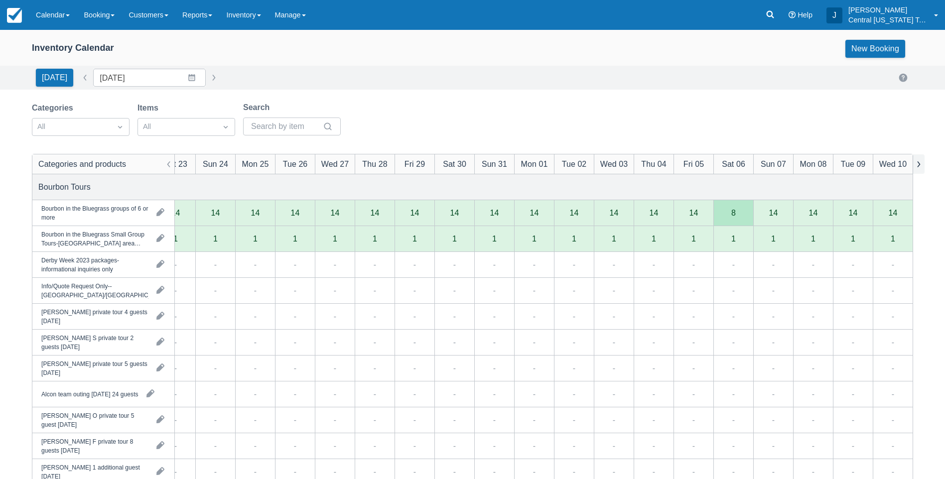
click at [920, 165] on button "button" at bounding box center [918, 163] width 12 height 19
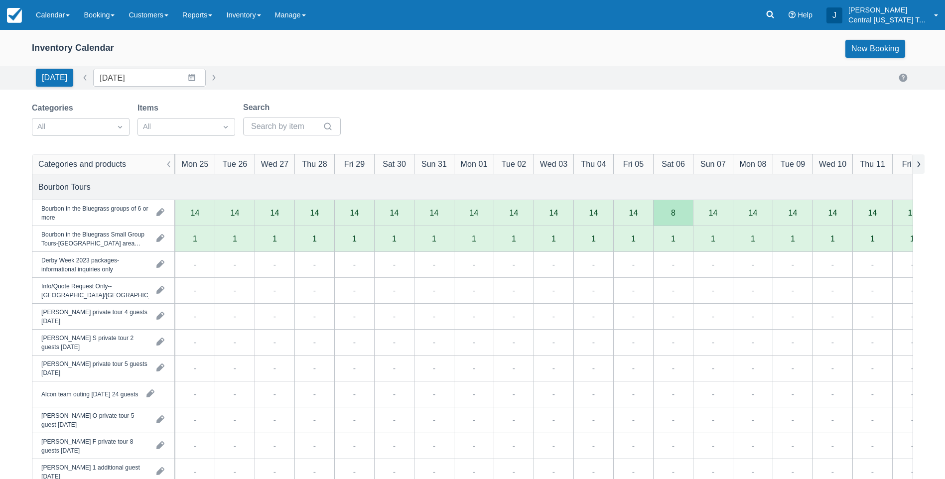
click at [920, 165] on button "button" at bounding box center [918, 163] width 12 height 19
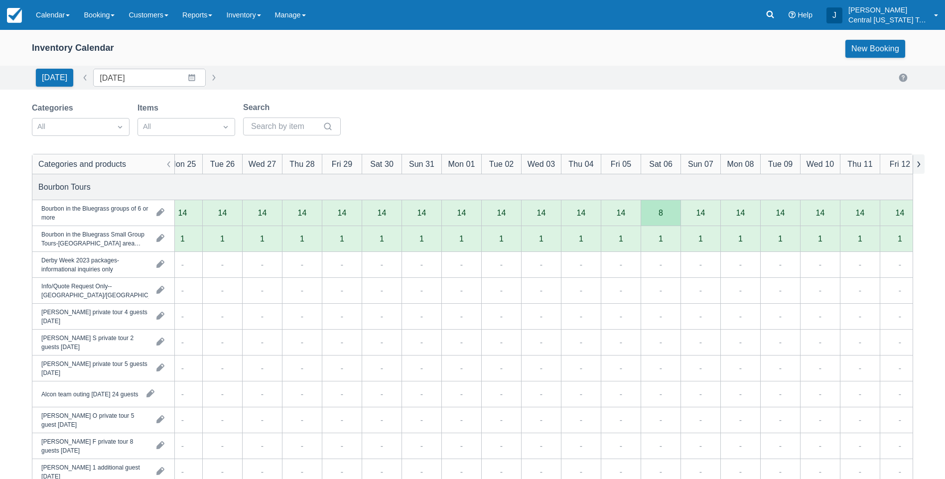
click at [920, 165] on button "button" at bounding box center [918, 163] width 12 height 19
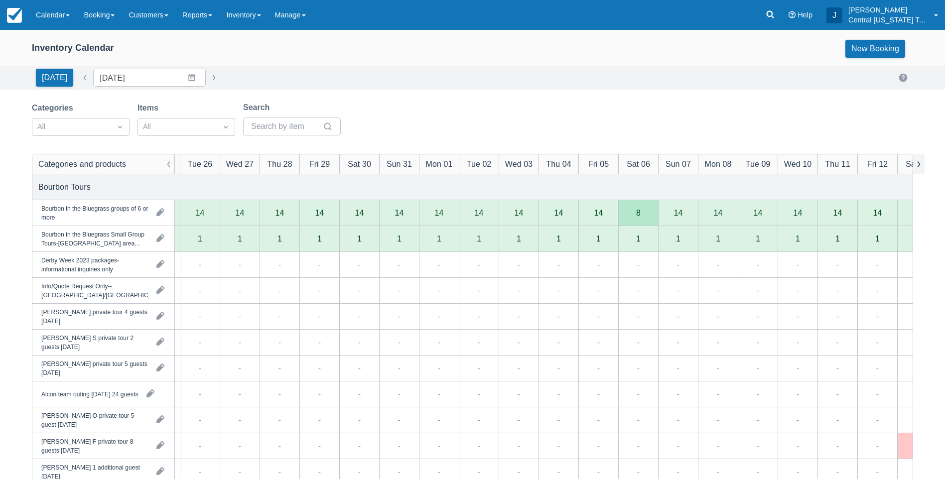
click at [920, 165] on button "button" at bounding box center [918, 163] width 12 height 19
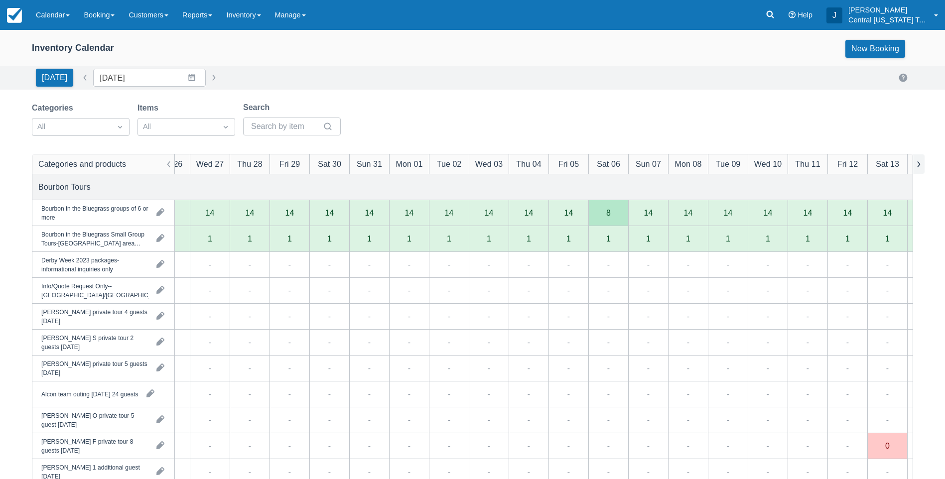
click at [920, 165] on button "button" at bounding box center [918, 163] width 12 height 19
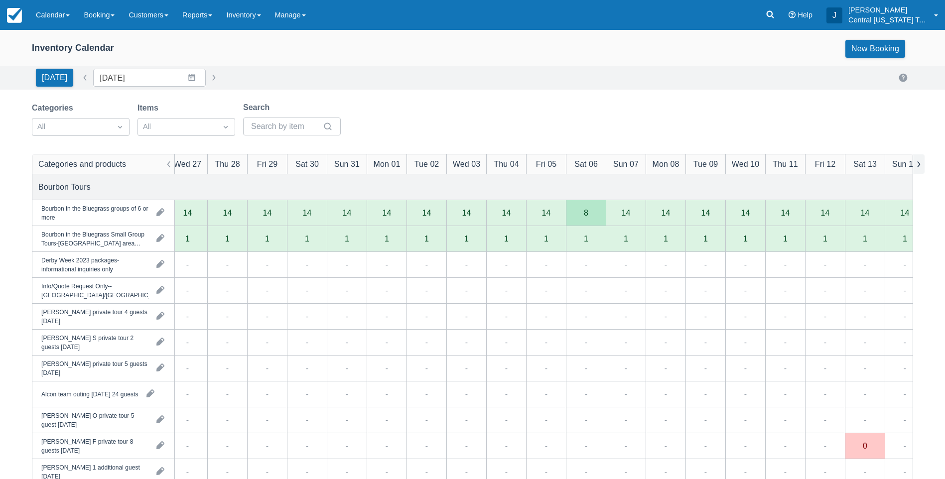
click at [920, 165] on button "button" at bounding box center [918, 163] width 12 height 19
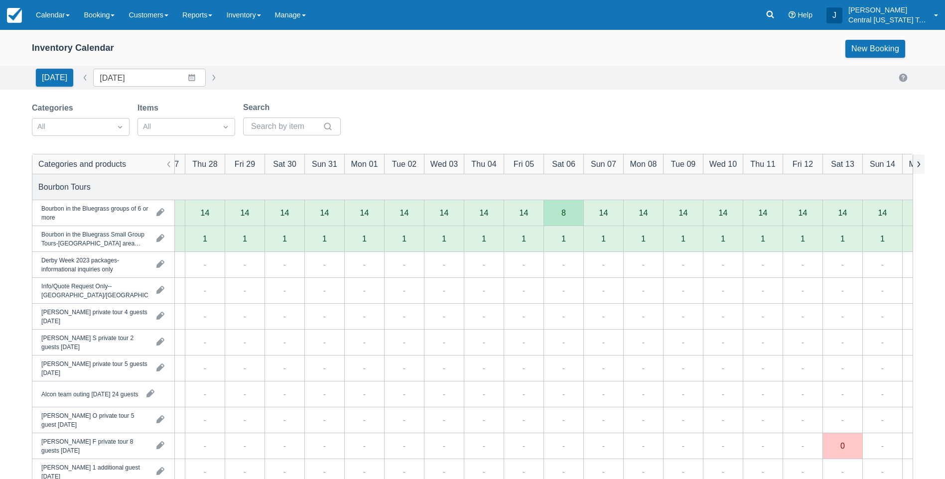
click at [920, 165] on button "button" at bounding box center [918, 163] width 12 height 19
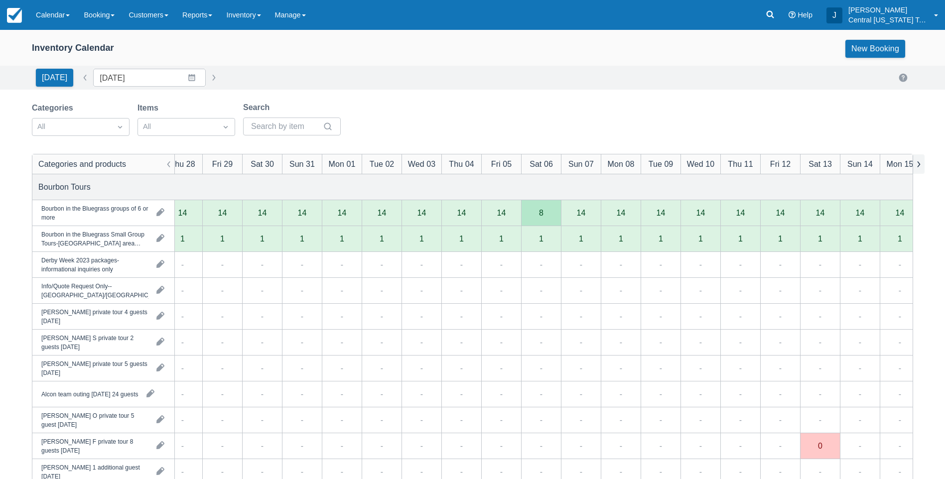
click at [920, 165] on button "button" at bounding box center [918, 163] width 12 height 19
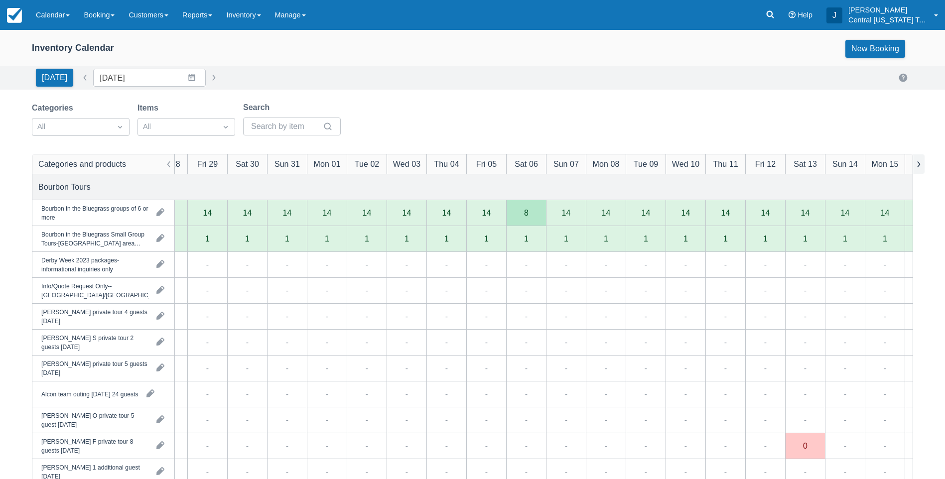
click at [920, 165] on button "button" at bounding box center [918, 163] width 12 height 19
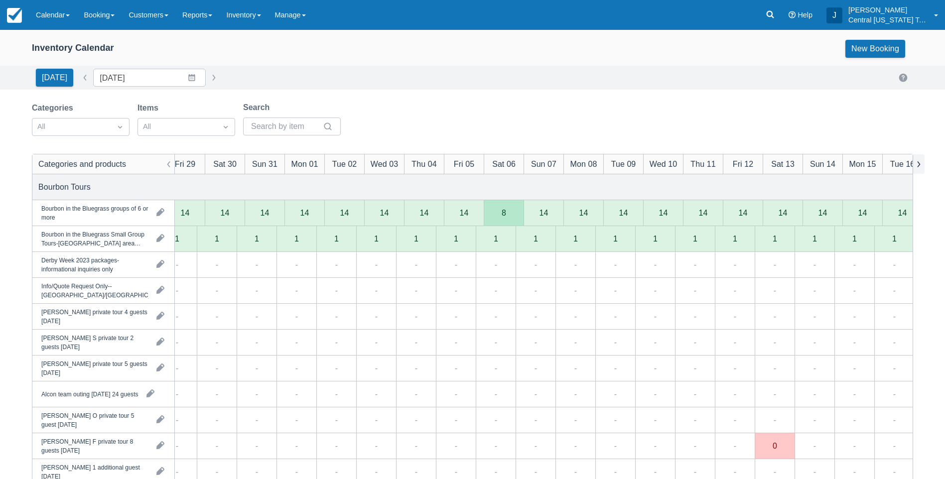
click at [920, 165] on button "button" at bounding box center [918, 163] width 12 height 19
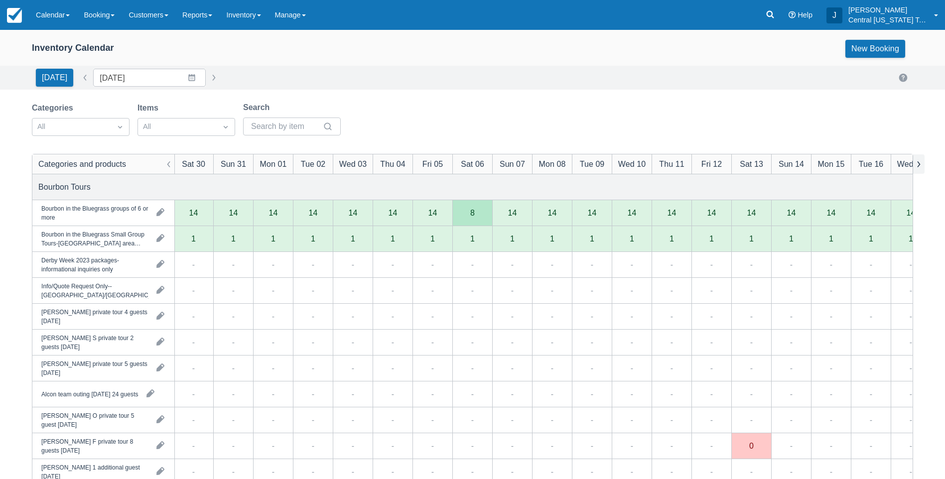
click at [920, 165] on button "button" at bounding box center [918, 163] width 12 height 19
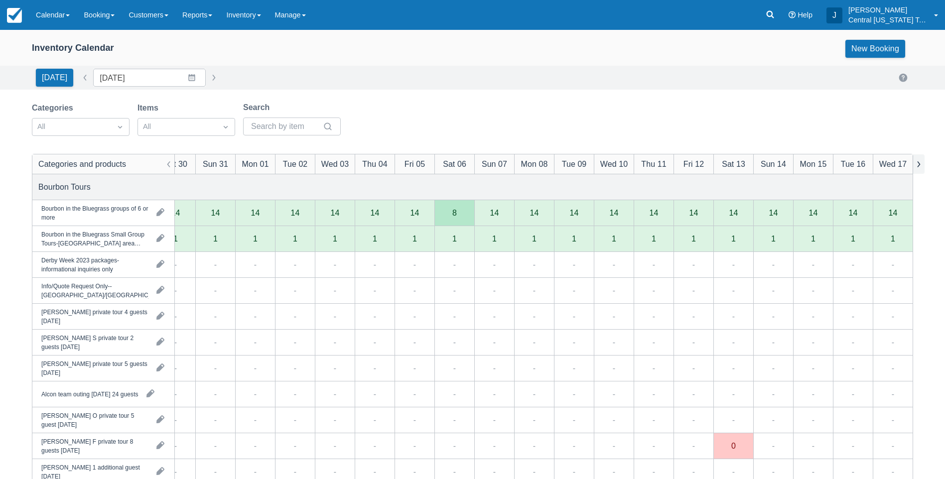
click at [920, 165] on button "button" at bounding box center [918, 163] width 12 height 19
click at [73, 16] on link "Calendar" at bounding box center [53, 15] width 48 height 30
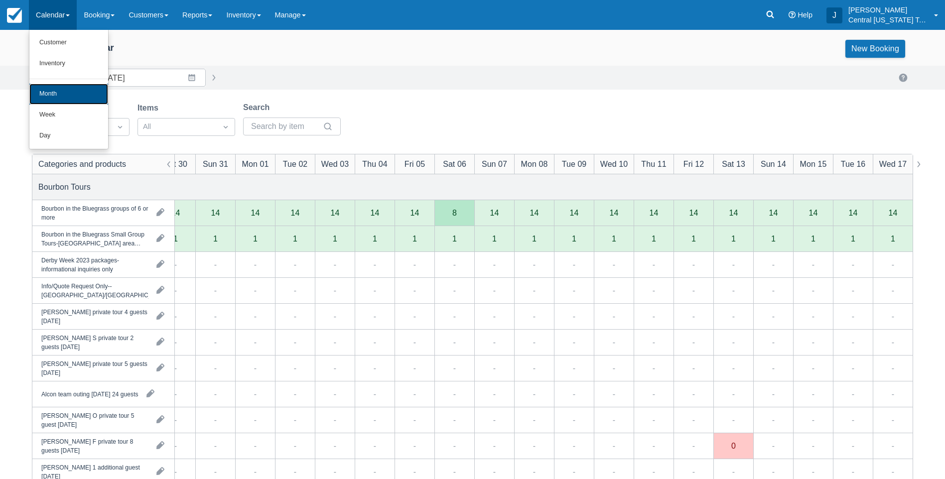
click at [58, 92] on link "Month" at bounding box center [68, 94] width 79 height 21
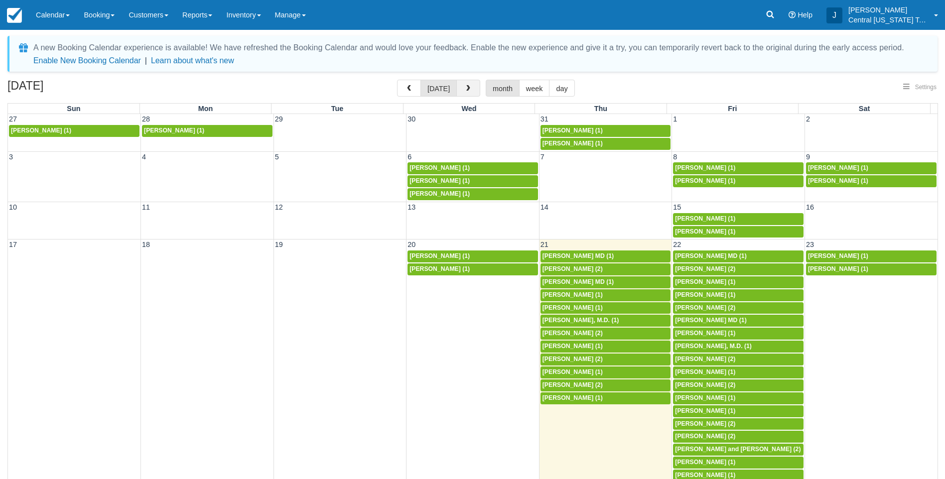
click at [468, 91] on span "button" at bounding box center [468, 88] width 7 height 7
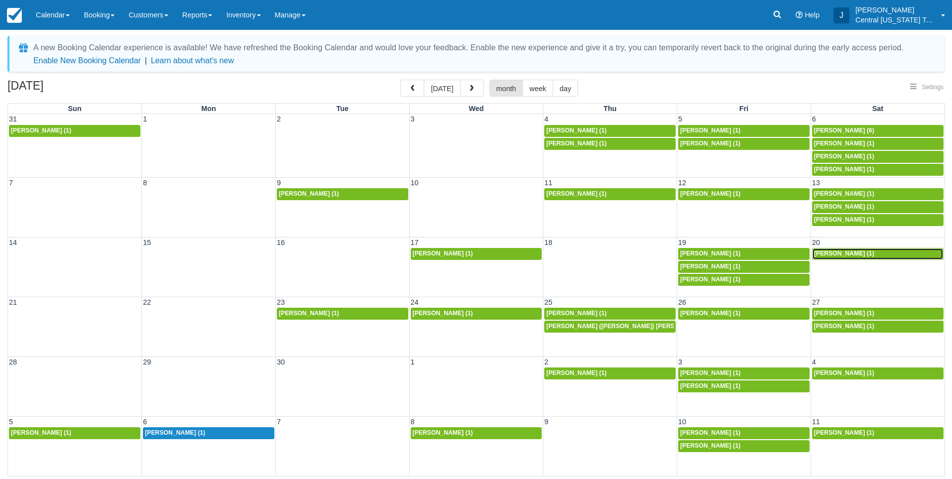
click at [830, 253] on span "[PERSON_NAME] (1)" at bounding box center [844, 253] width 60 height 7
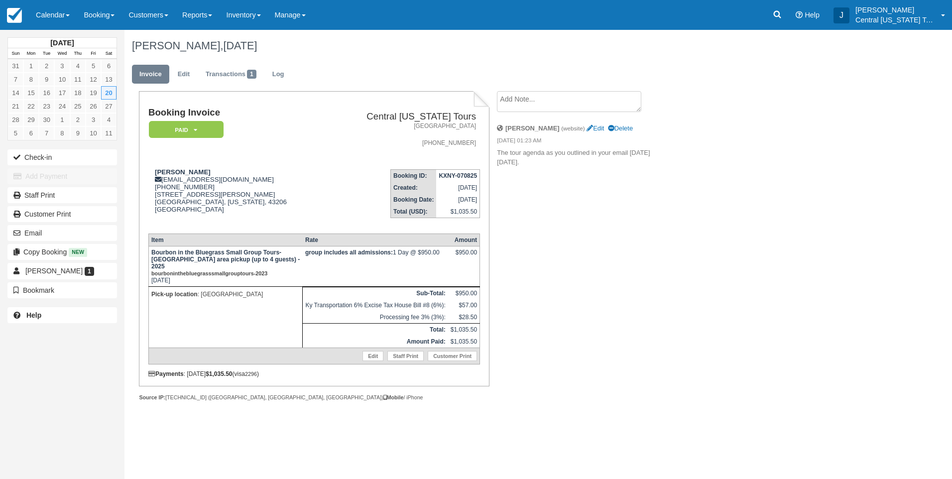
drag, startPoint x: 528, startPoint y: 153, endPoint x: 637, endPoint y: 163, distance: 110.0
click at [637, 163] on p "The tour agenda as you outlined in your email on Tuesday 8/5." at bounding box center [581, 157] width 168 height 18
drag, startPoint x: 637, startPoint y: 163, endPoint x: 634, endPoint y: 200, distance: 37.0
click at [634, 200] on div "Booking Invoice Paid   Pending Reserved Deposit Waiting Cancelled Central Kentu…" at bounding box center [398, 257] width 548 height 332
drag, startPoint x: 680, startPoint y: 154, endPoint x: 544, endPoint y: 157, distance: 136.5
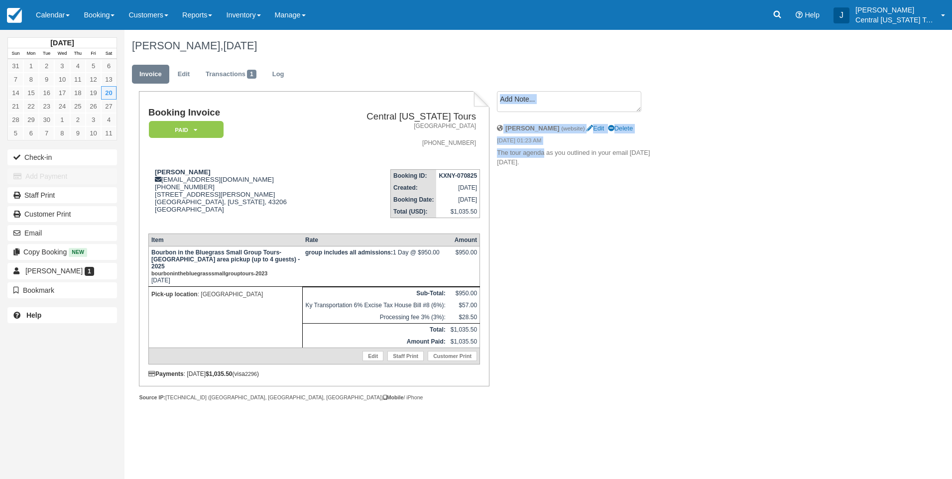
click at [544, 157] on div "Jodie Bare, September 20 2025 Invoice Edit Transactions 1 Log Booking Invoice P…" at bounding box center [481, 226] width 714 height 393
drag, startPoint x: 544, startPoint y: 157, endPoint x: 546, endPoint y: 184, distance: 27.0
click at [547, 183] on div "Booking Invoice Paid   Pending Reserved Deposit Waiting Cancelled Central Kentu…" at bounding box center [398, 257] width 548 height 332
click at [54, 16] on link "Calendar" at bounding box center [53, 15] width 48 height 30
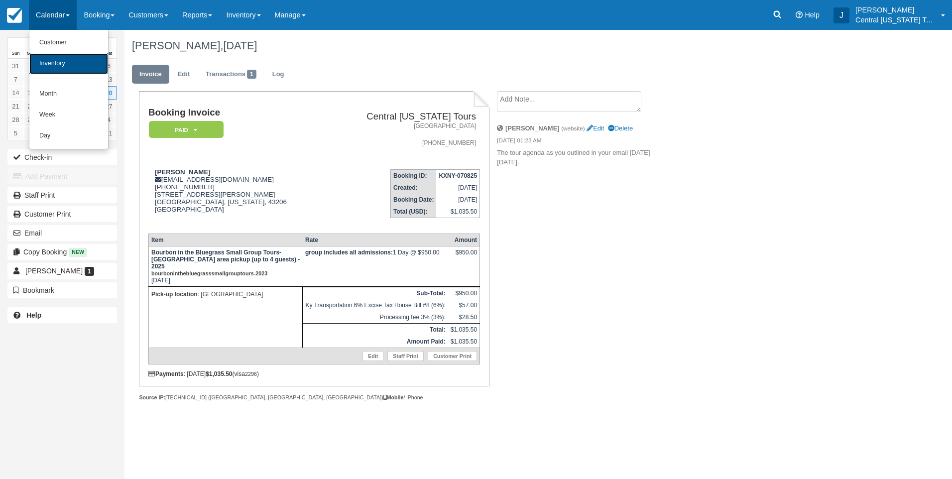
click at [52, 62] on link "Inventory" at bounding box center [68, 63] width 79 height 21
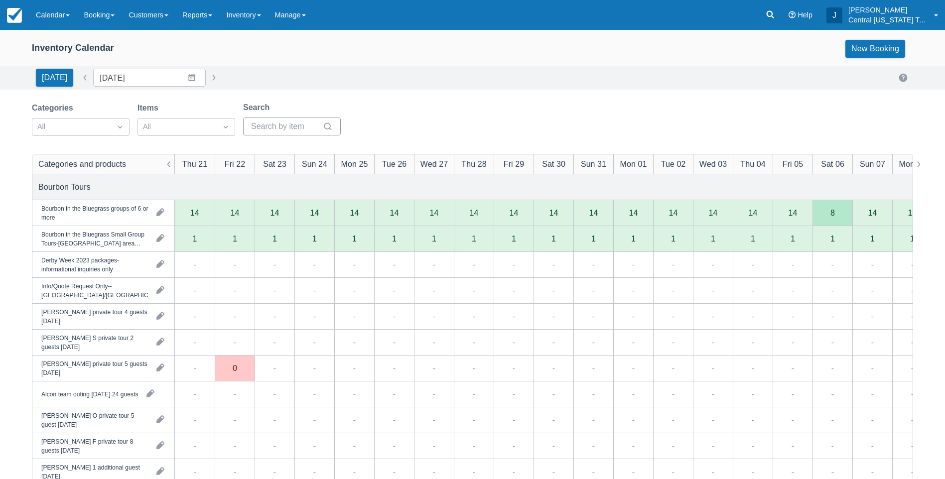
click at [278, 127] on input "Search" at bounding box center [286, 127] width 70 height 18
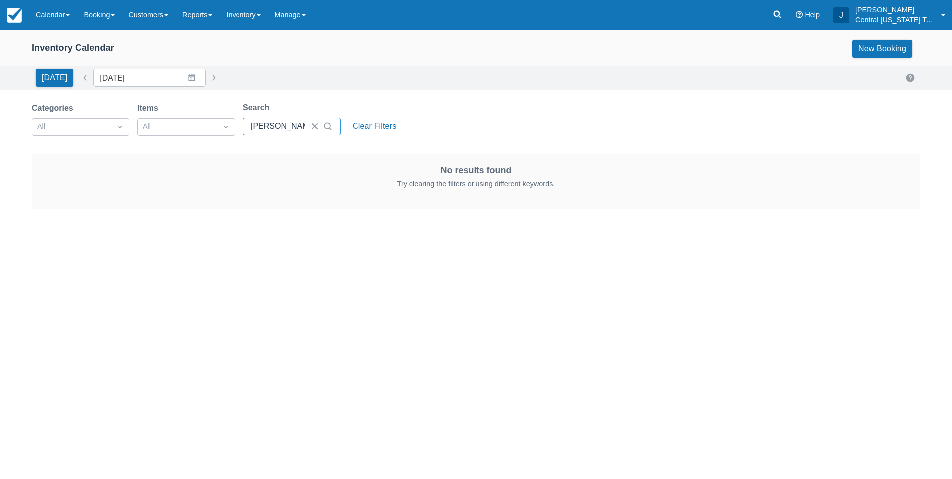
type input "[PERSON_NAME]"
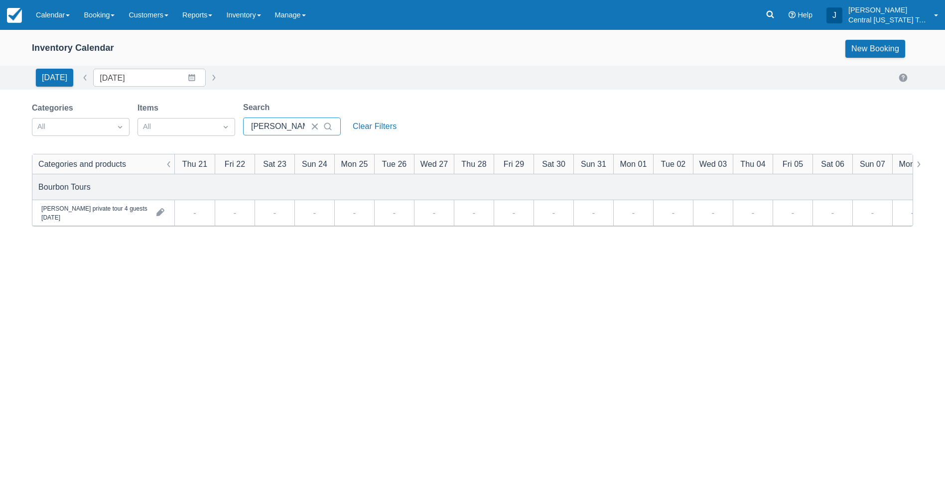
click at [170, 284] on div "Categories and products Thu 21 Fri 22 Sat 23 Sun 24 Mon 25 Tue 26 Wed 27 Thu 28…" at bounding box center [472, 393] width 880 height 479
click at [921, 164] on button "button" at bounding box center [918, 163] width 12 height 19
click at [172, 160] on button "button" at bounding box center [169, 163] width 12 height 19
click at [208, 78] on button "button" at bounding box center [214, 78] width 12 height 12
type input "[DATE]"
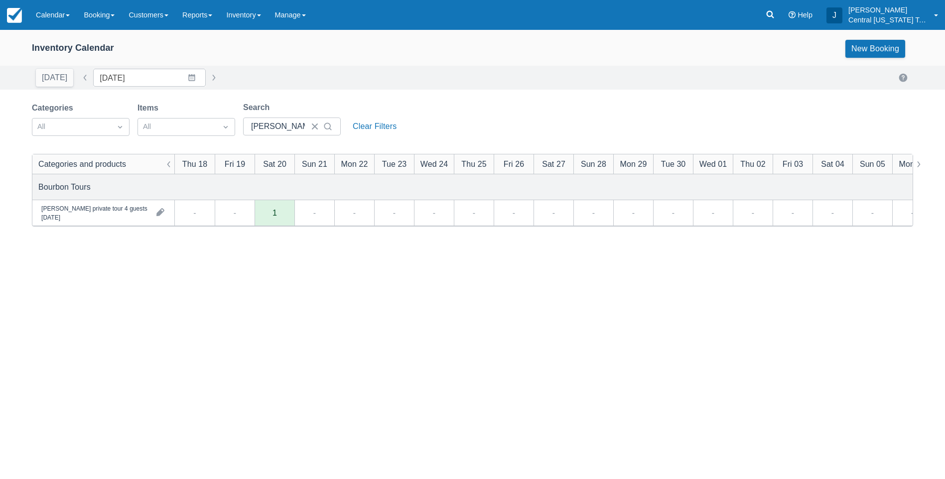
click at [271, 215] on div "1" at bounding box center [274, 213] width 40 height 26
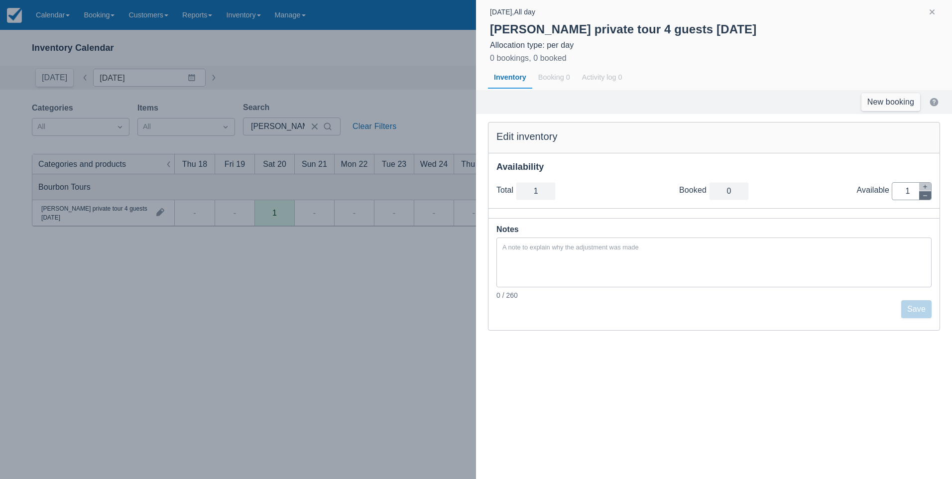
click at [920, 196] on button "button" at bounding box center [925, 195] width 12 height 8
type input "0"
click at [919, 310] on button "Save" at bounding box center [916, 309] width 30 height 18
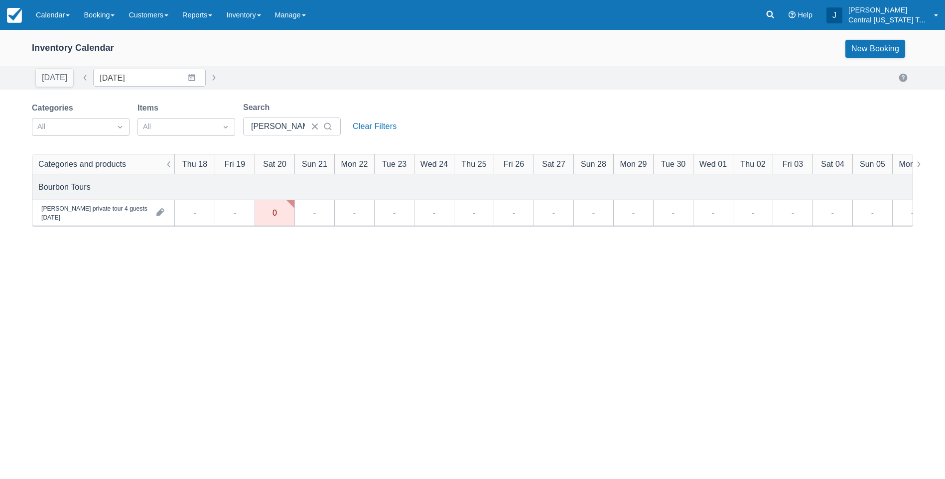
click at [676, 357] on div "Categories and products Thu 18 Fri 19 Sat 20 Sun 21 Mon 22 Tue 23 Wed 24 Thu 25…" at bounding box center [472, 393] width 880 height 479
click at [246, 17] on link "Inventory" at bounding box center [243, 15] width 48 height 30
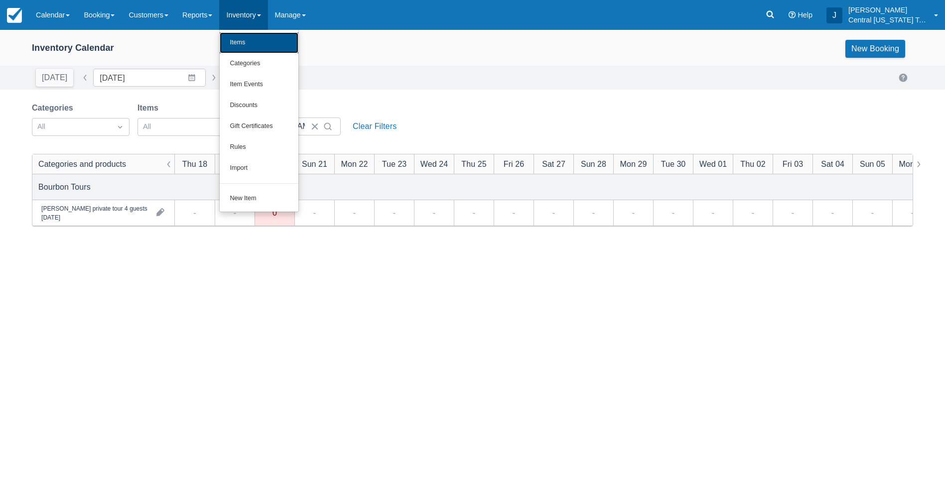
click at [254, 42] on link "Items" at bounding box center [259, 42] width 79 height 21
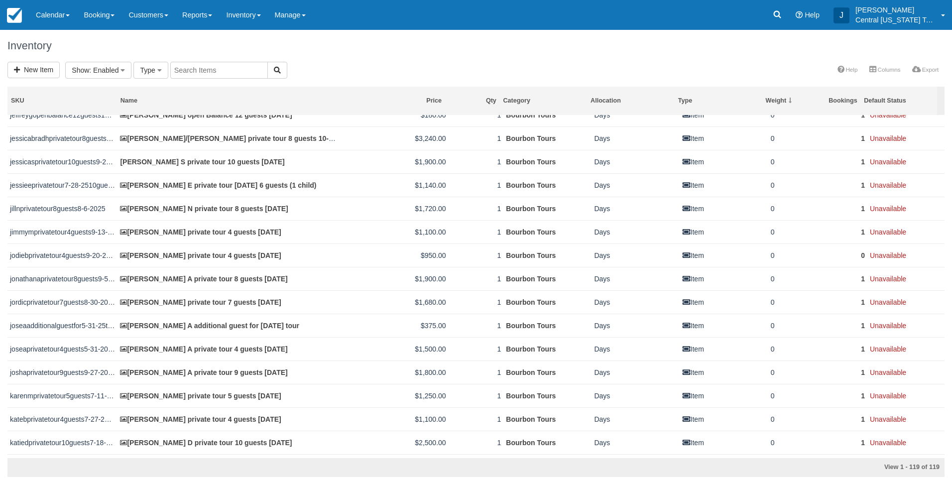
scroll to position [1197, 0]
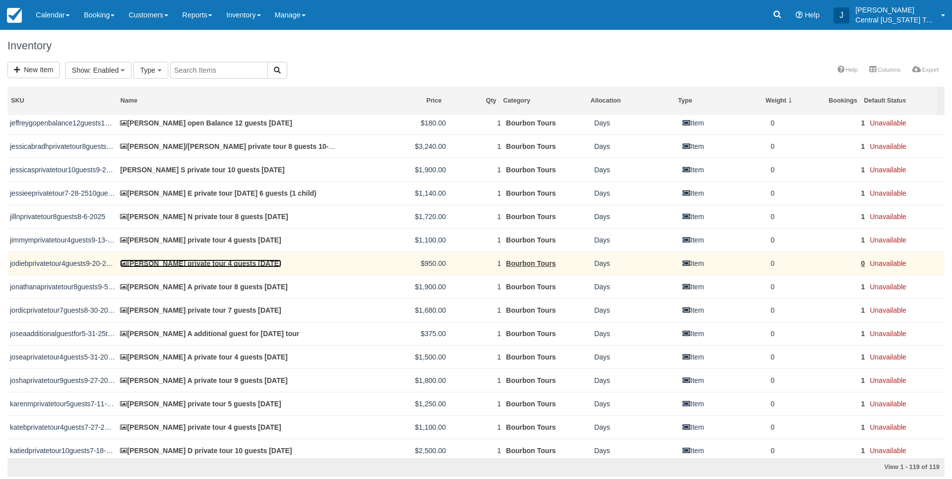
click at [143, 262] on link "Jodie B private tour 4 guests 9-20-2025" at bounding box center [200, 263] width 161 height 8
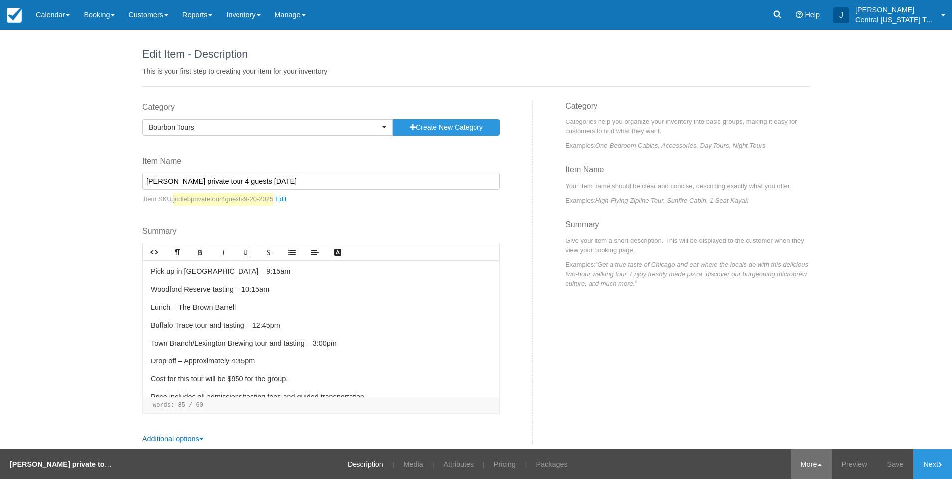
click at [806, 463] on link "More" at bounding box center [811, 464] width 41 height 30
click at [786, 440] on link "Archive" at bounding box center [792, 436] width 79 height 21
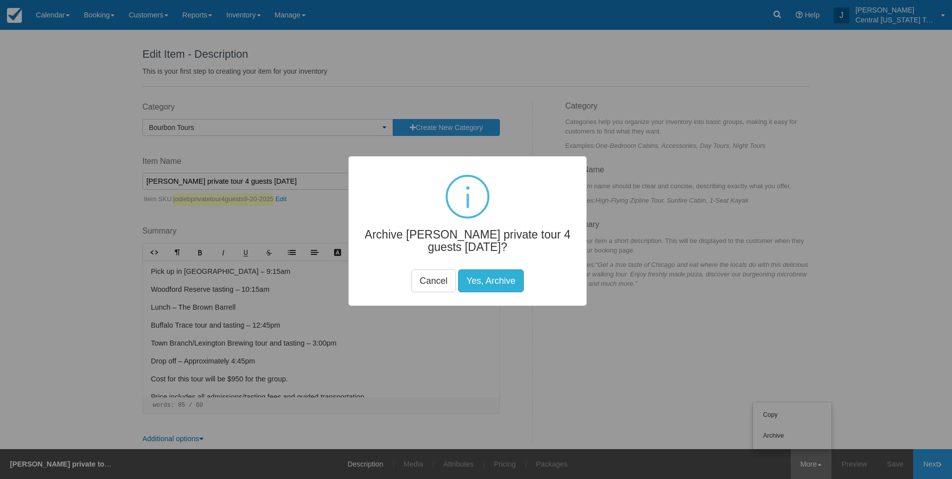
click at [505, 284] on button "Yes, Archive" at bounding box center [491, 280] width 66 height 23
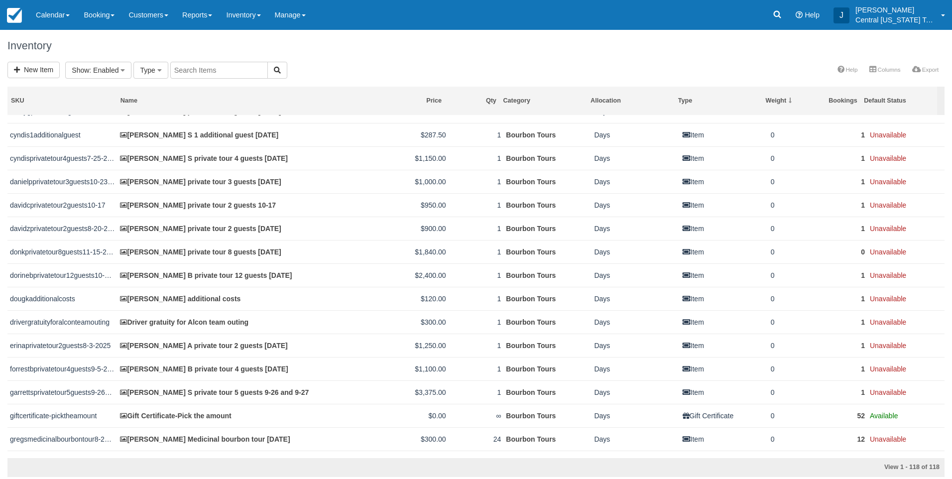
scroll to position [747, 0]
